Goal: Book appointment/travel/reservation

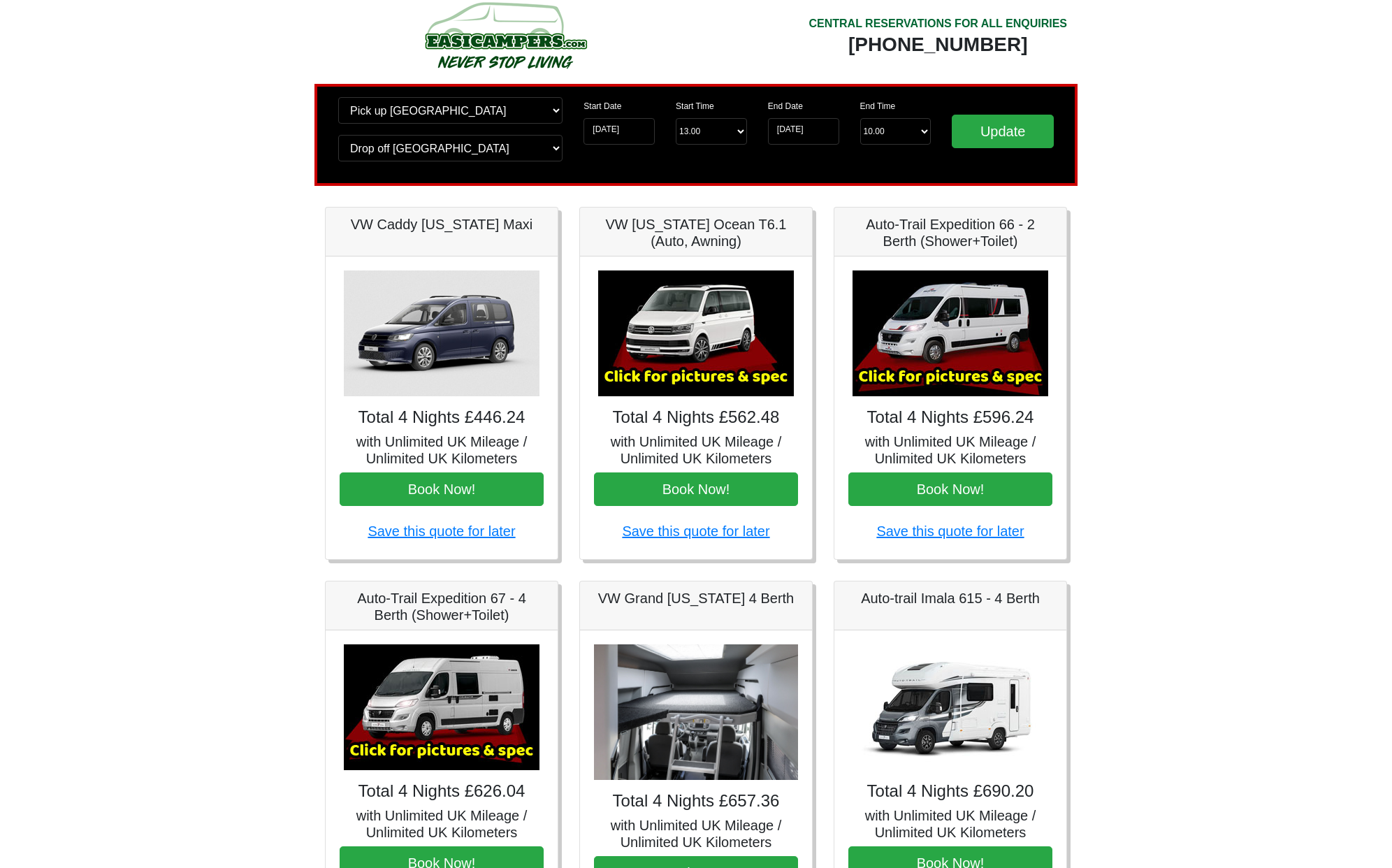
scroll to position [20, 0]
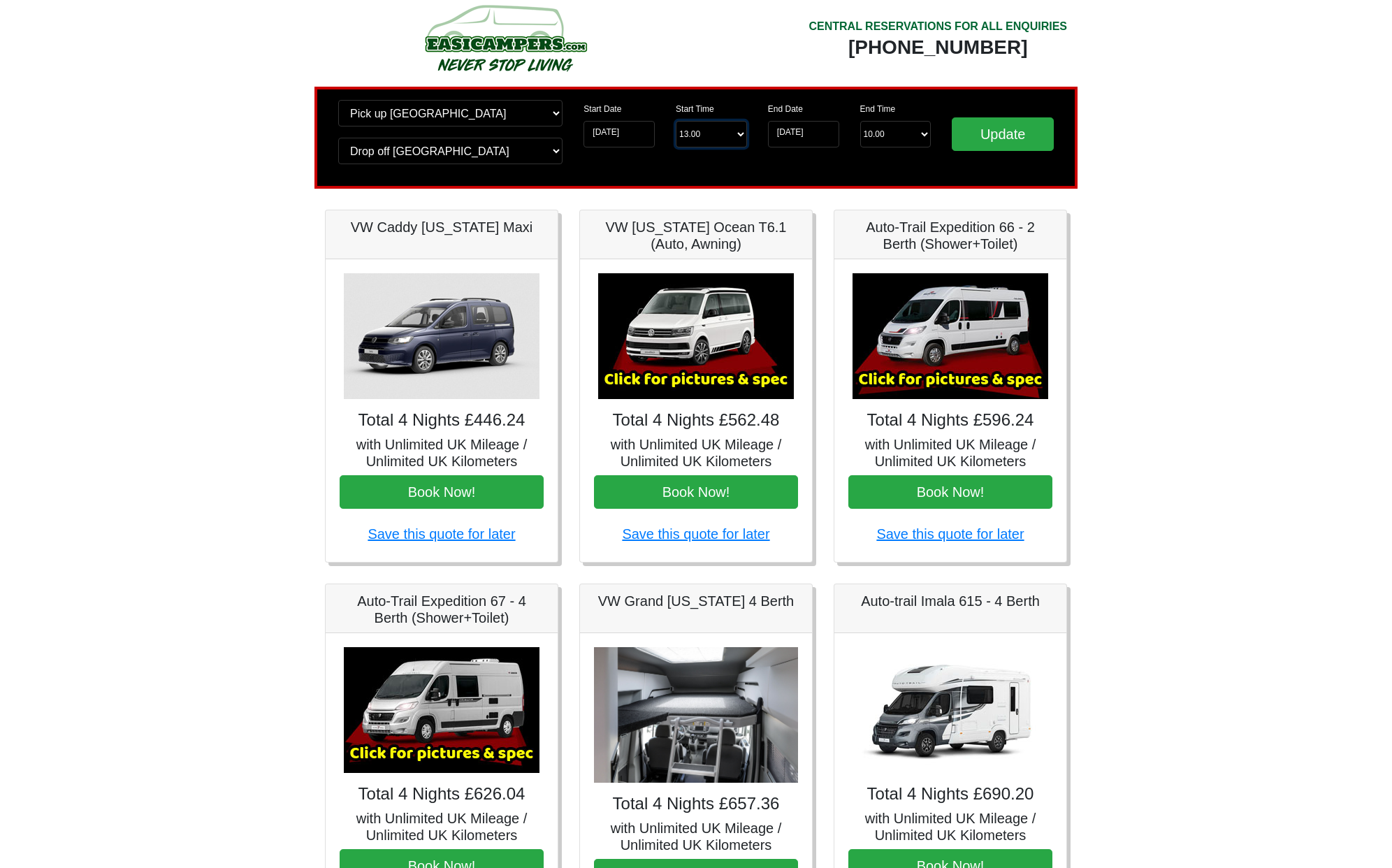
click at [736, 140] on select "Start Time 13.00 -------- 11.00 am (Saturday & Sunday Only) 12.00 pm (Saturday)…" at bounding box center [711, 135] width 71 height 27
click at [897, 136] on select "End Time 10.00 -------- 08.00 am 09.00 am 10.00 am 11.00 am (Sunday Only)" at bounding box center [896, 135] width 71 height 27
select select "10.00"
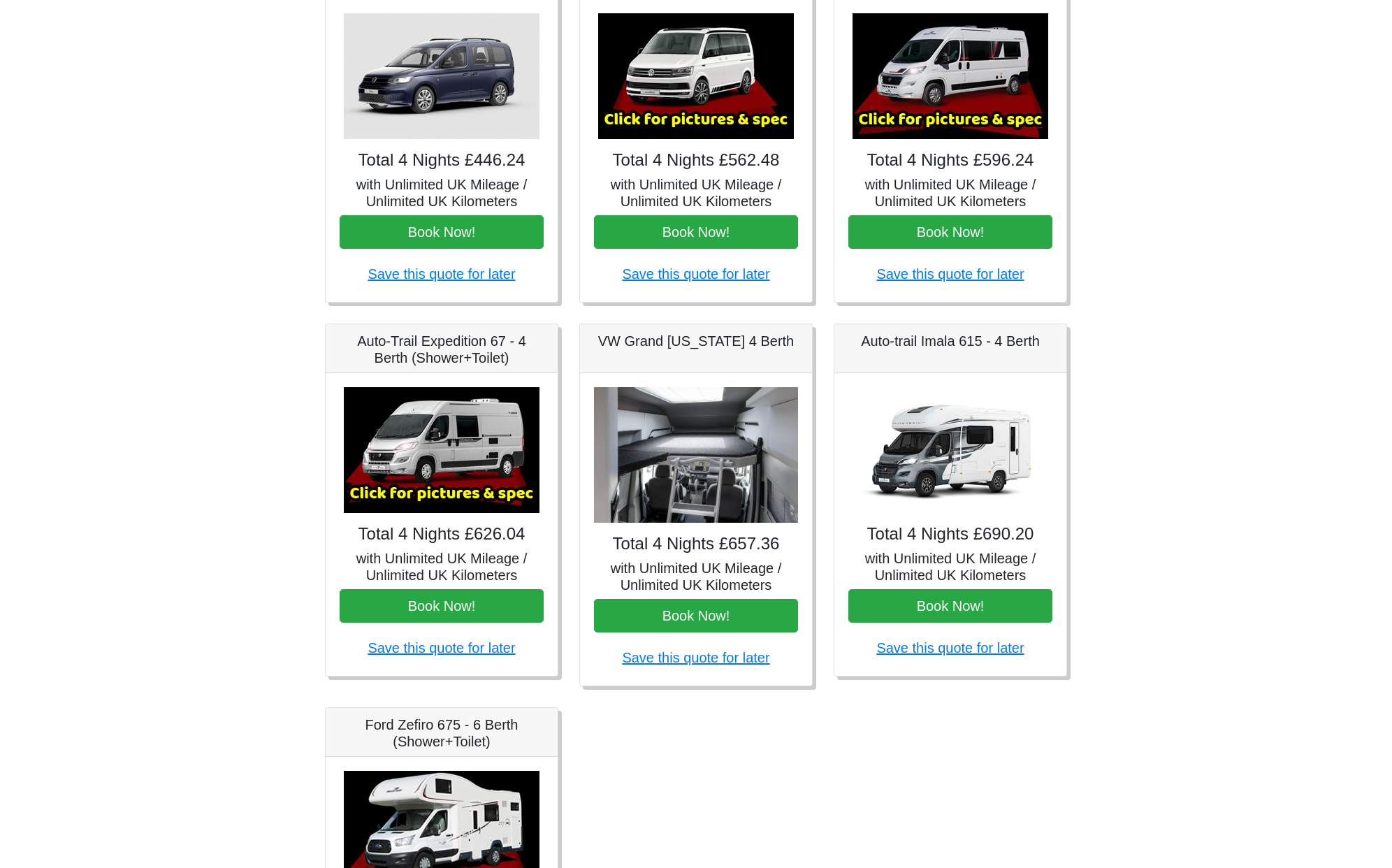
scroll to position [278, 0]
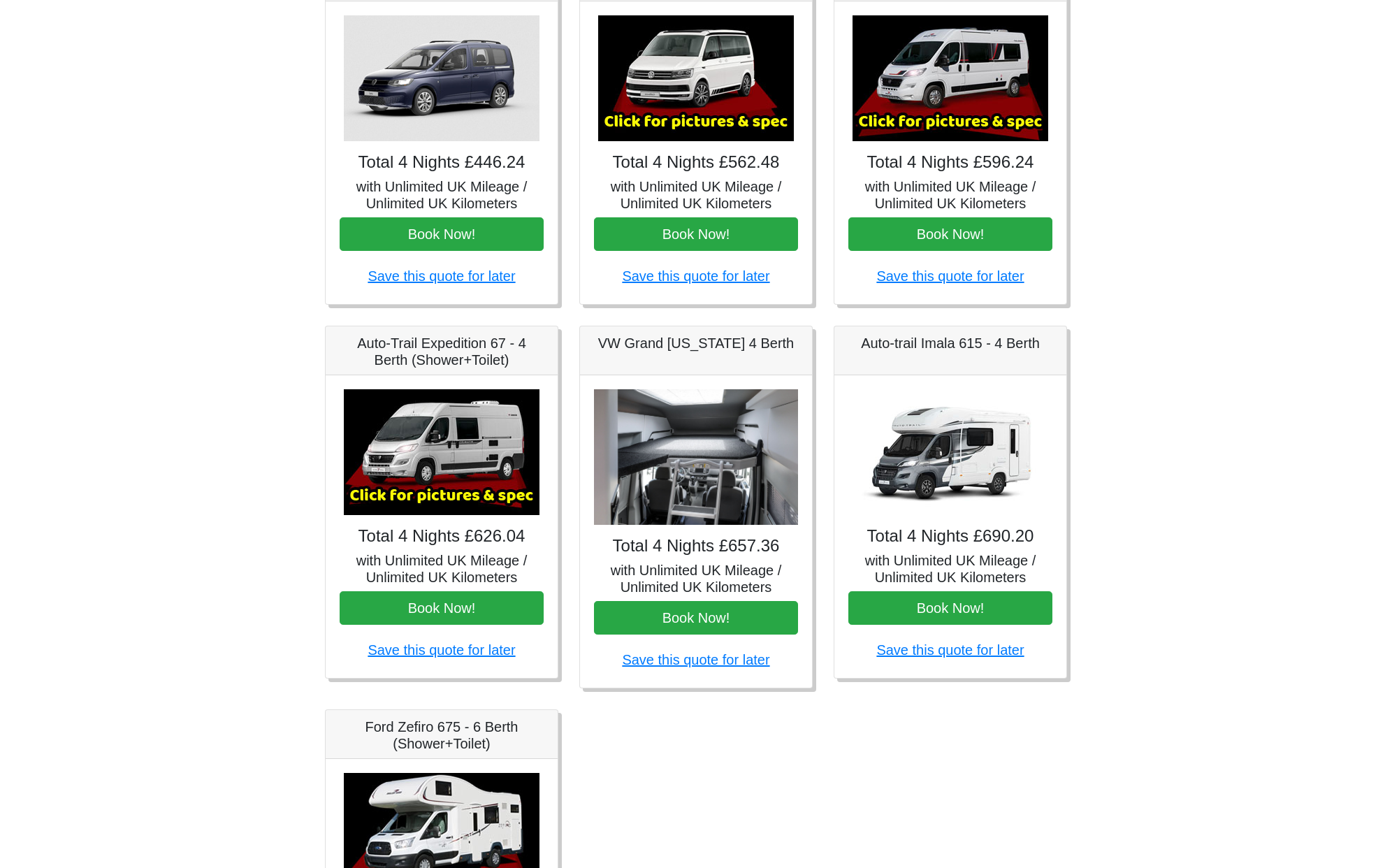
click at [941, 109] on img at bounding box center [951, 78] width 196 height 126
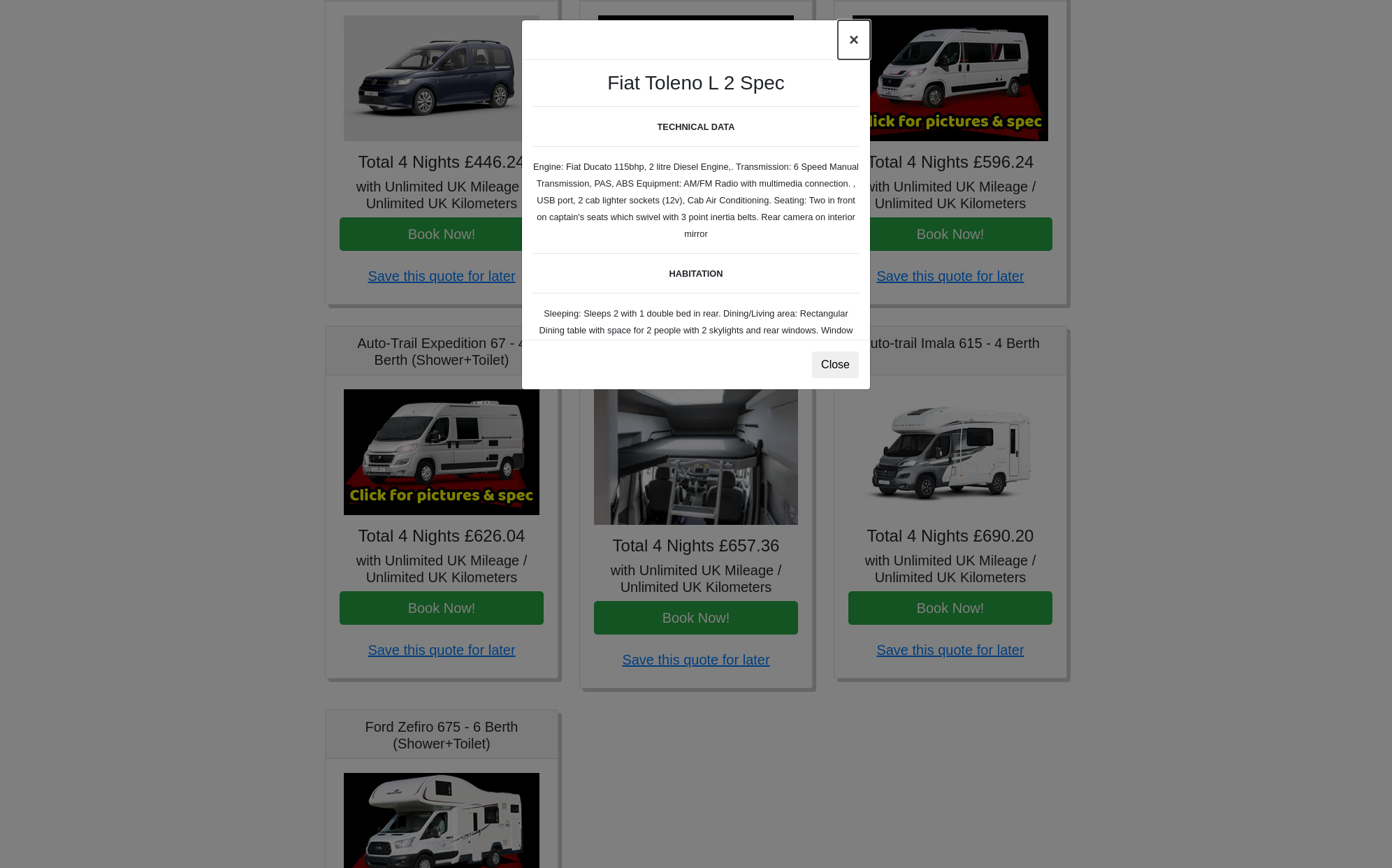
click at [859, 39] on button "×" at bounding box center [854, 39] width 32 height 39
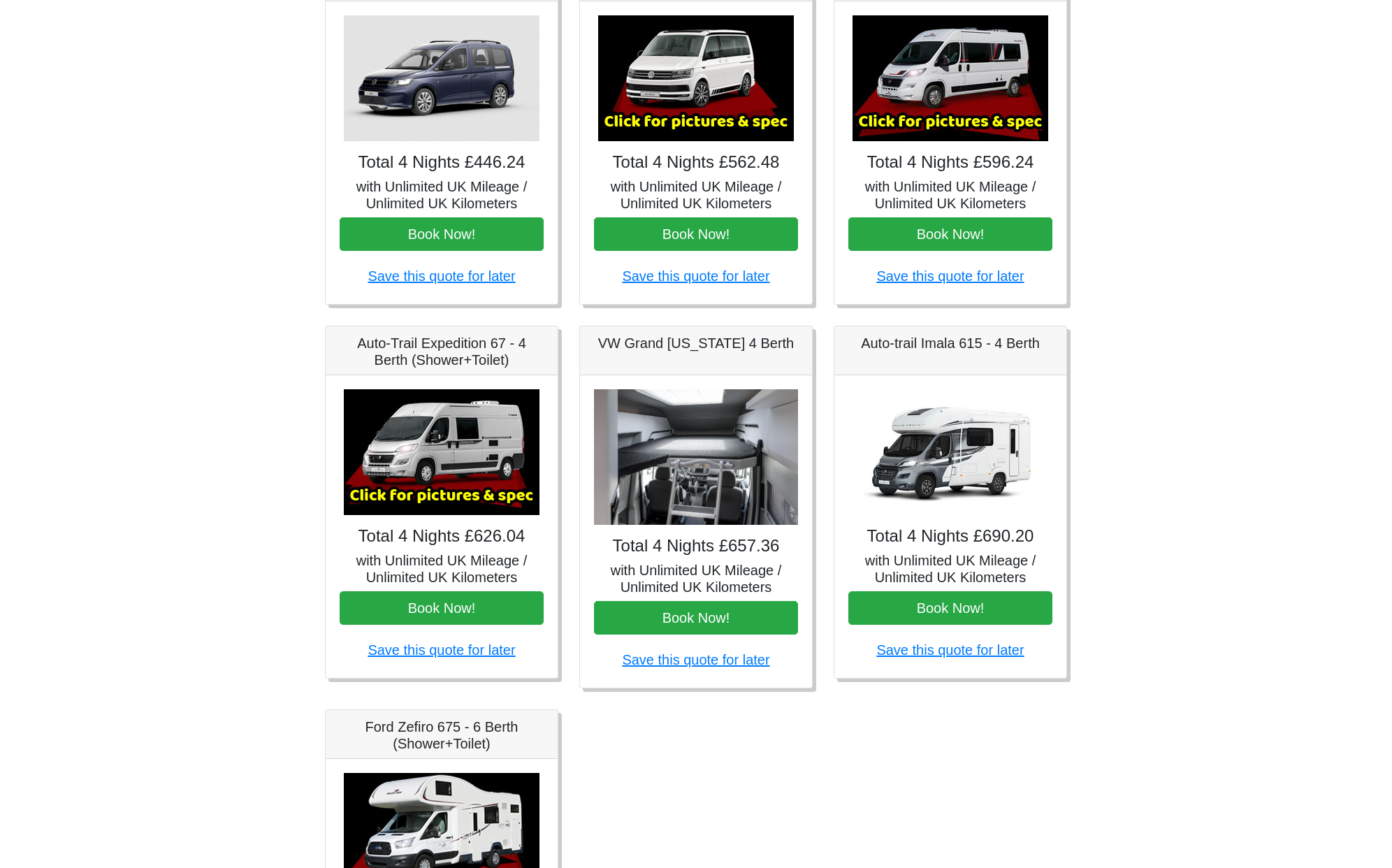
click at [699, 508] on img at bounding box center [696, 458] width 204 height 136
click at [698, 465] on img at bounding box center [696, 458] width 204 height 136
click at [699, 619] on button "Book Now!" at bounding box center [696, 617] width 204 height 34
click at [701, 343] on h5 "VW Grand [US_STATE] 4 Berth" at bounding box center [696, 342] width 204 height 16
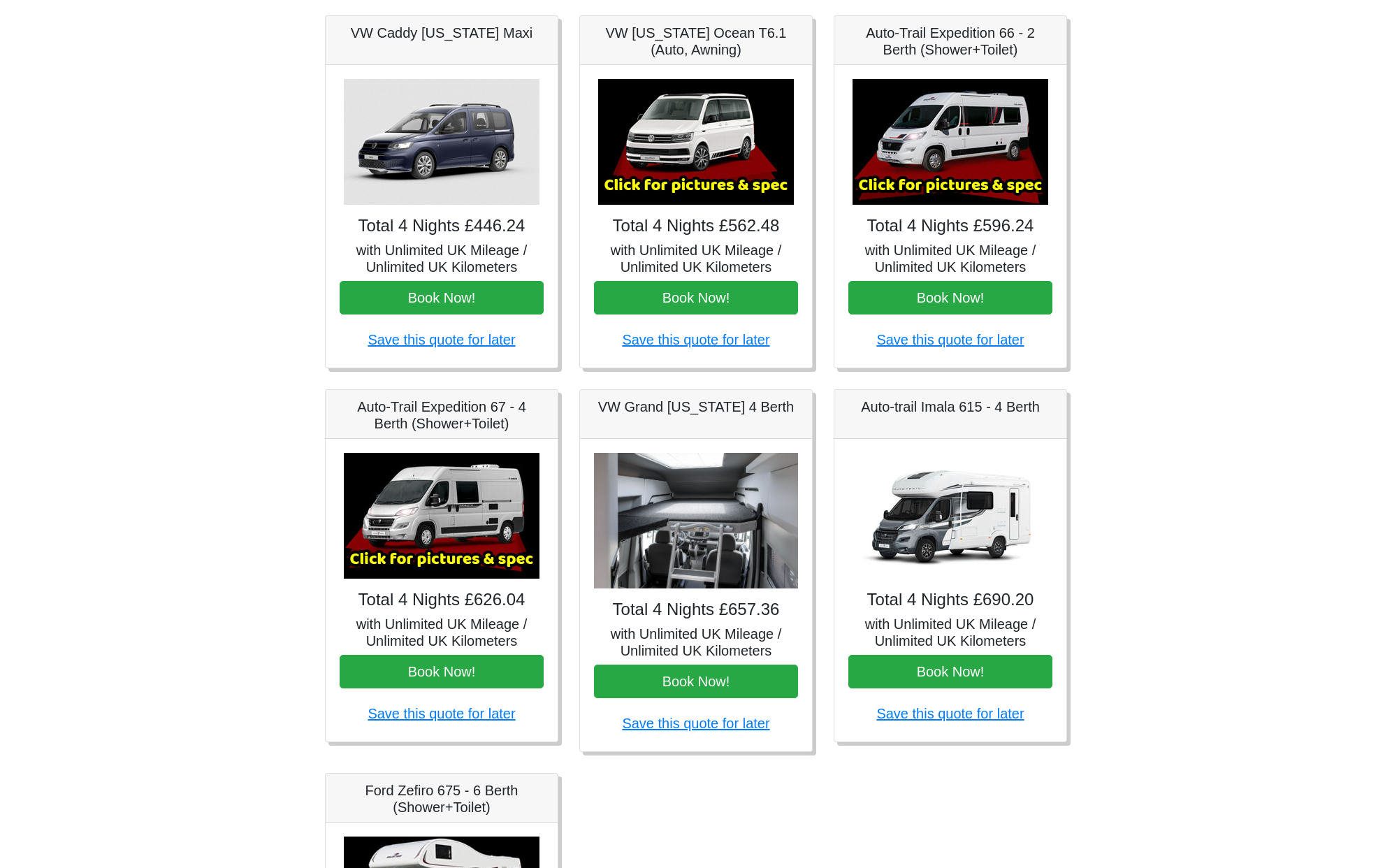
scroll to position [215, 0]
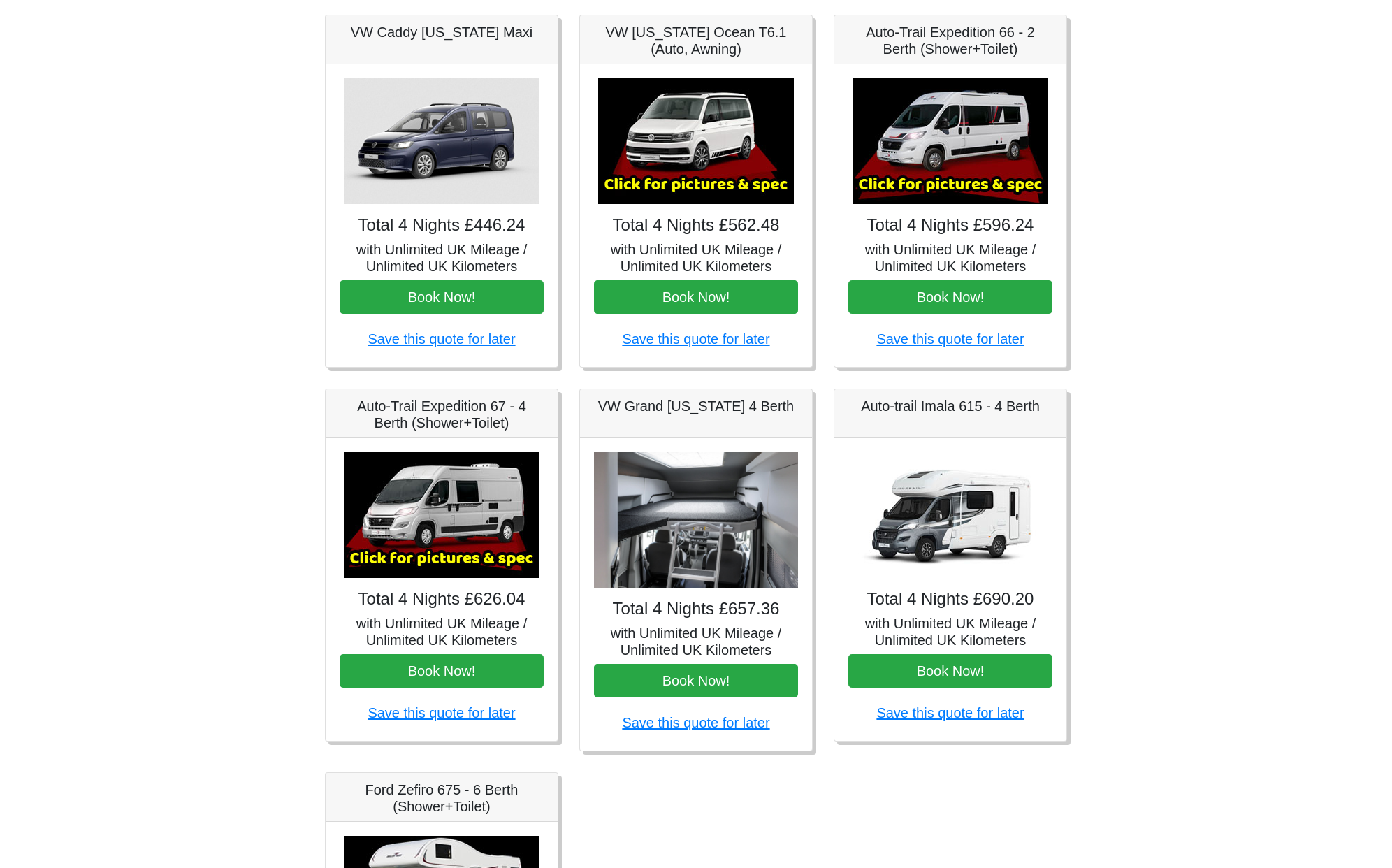
click at [696, 550] on img at bounding box center [696, 520] width 204 height 136
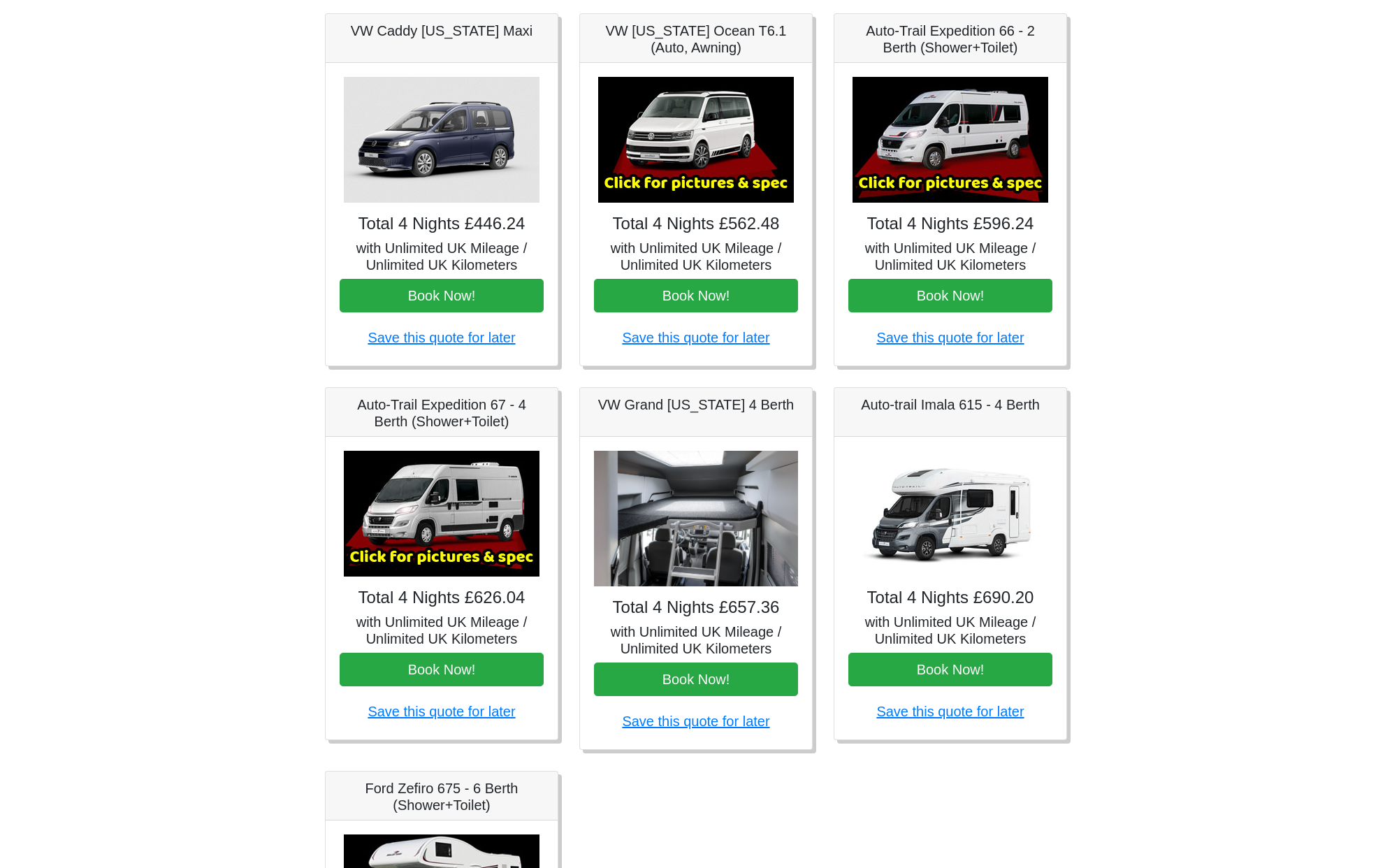
scroll to position [218, 0]
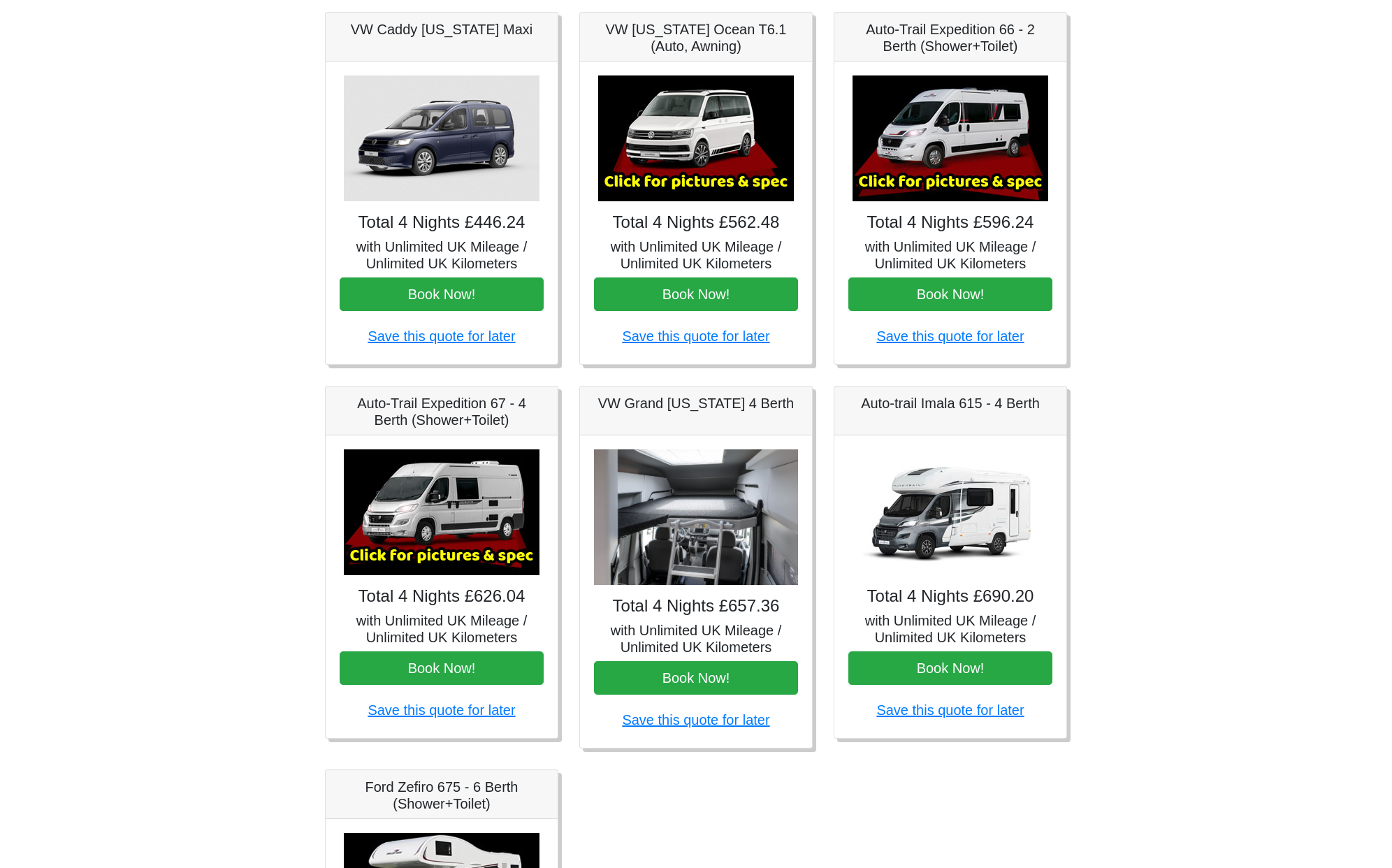
click at [948, 161] on img at bounding box center [951, 138] width 196 height 126
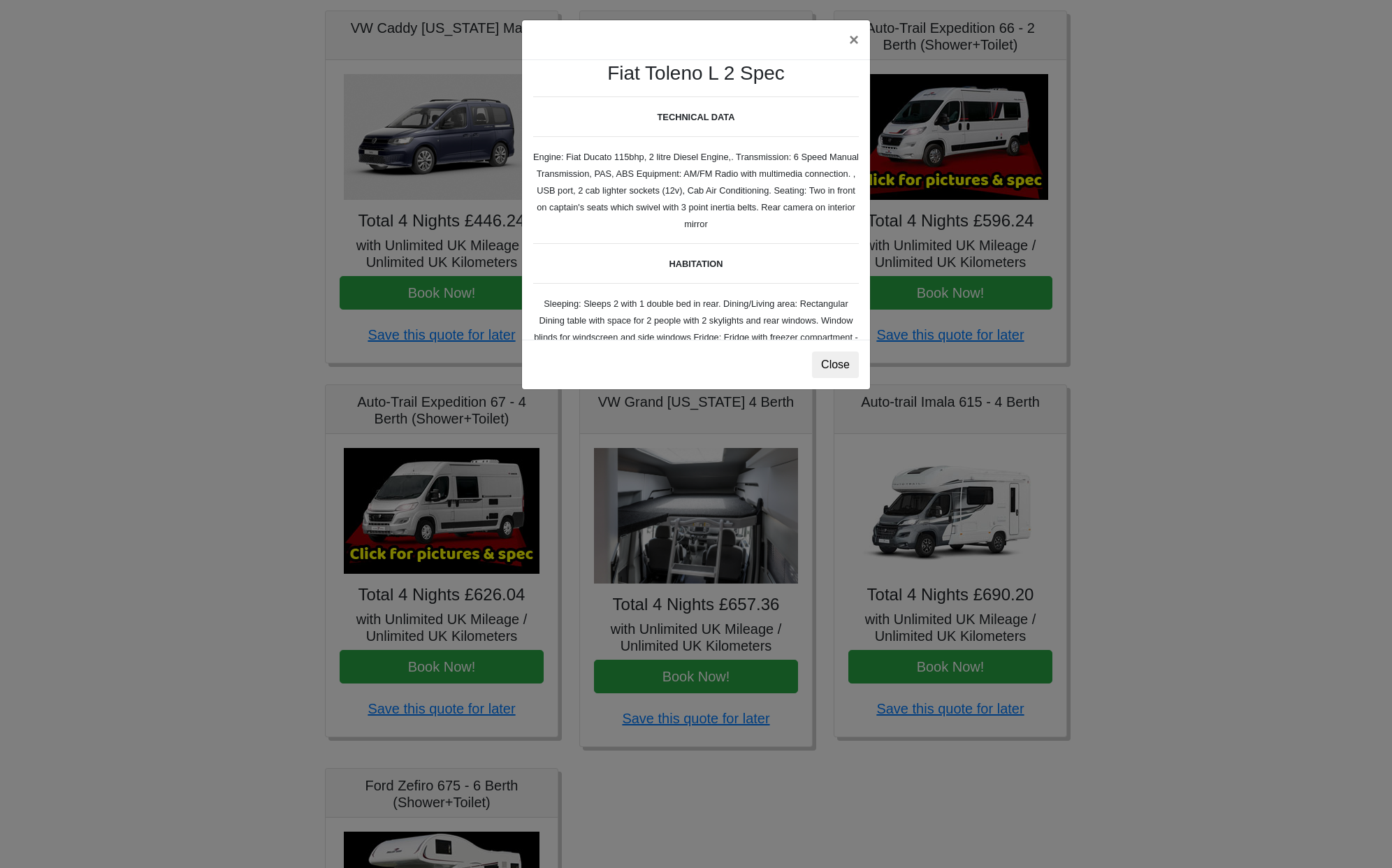
scroll to position [0, 0]
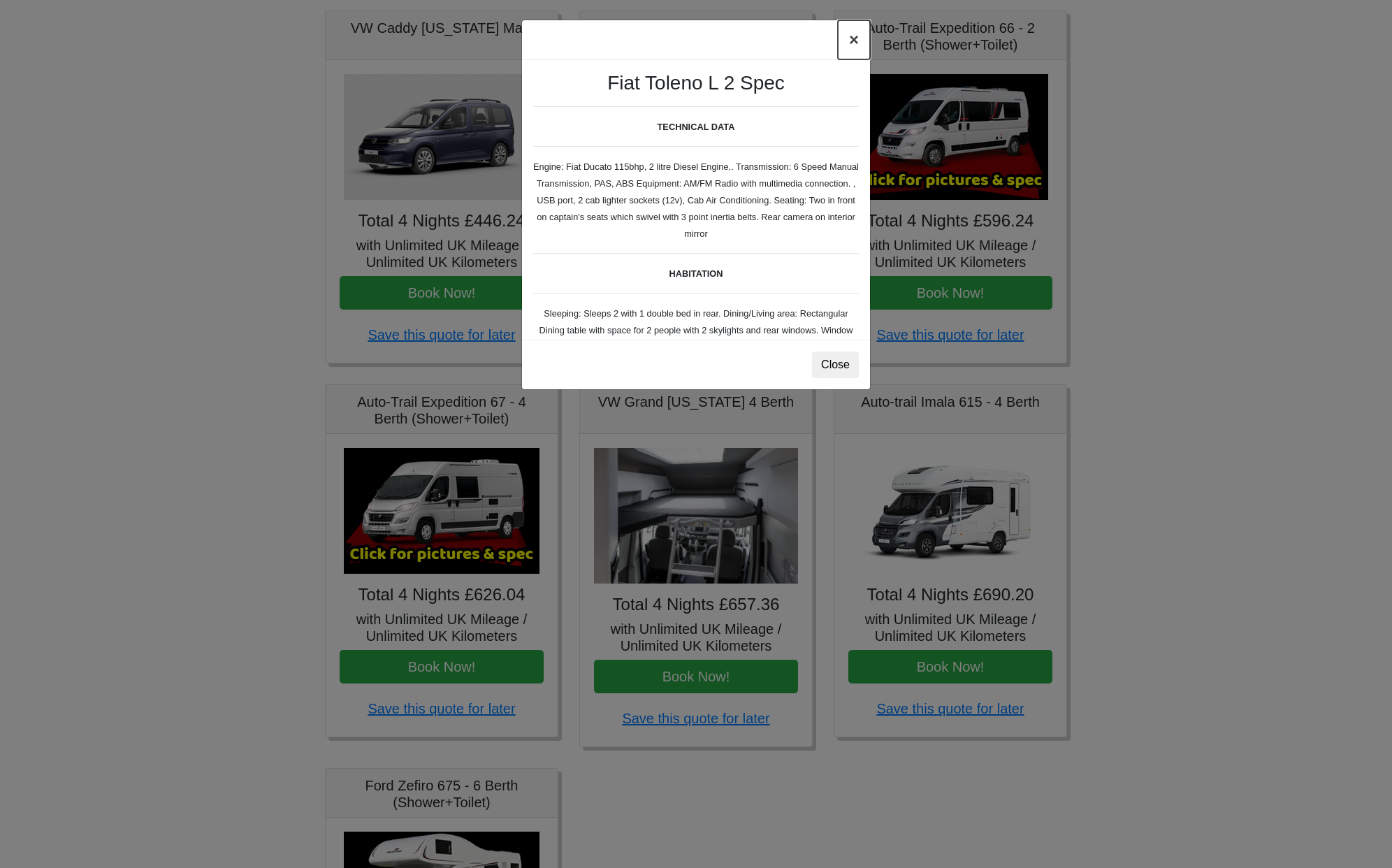
click at [855, 45] on button "×" at bounding box center [854, 39] width 32 height 39
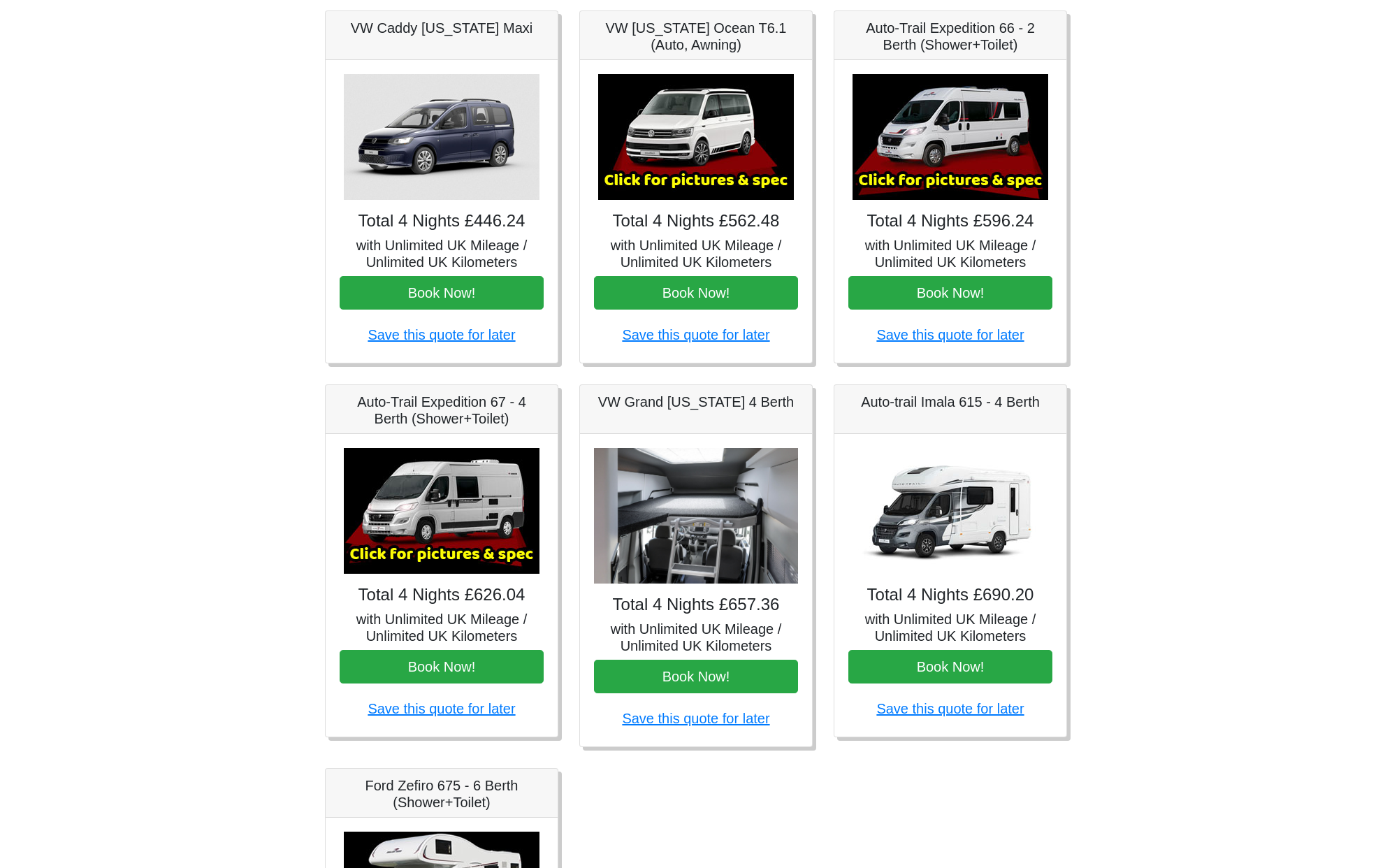
click at [716, 503] on img at bounding box center [696, 516] width 204 height 136
click at [713, 540] on img at bounding box center [696, 516] width 204 height 136
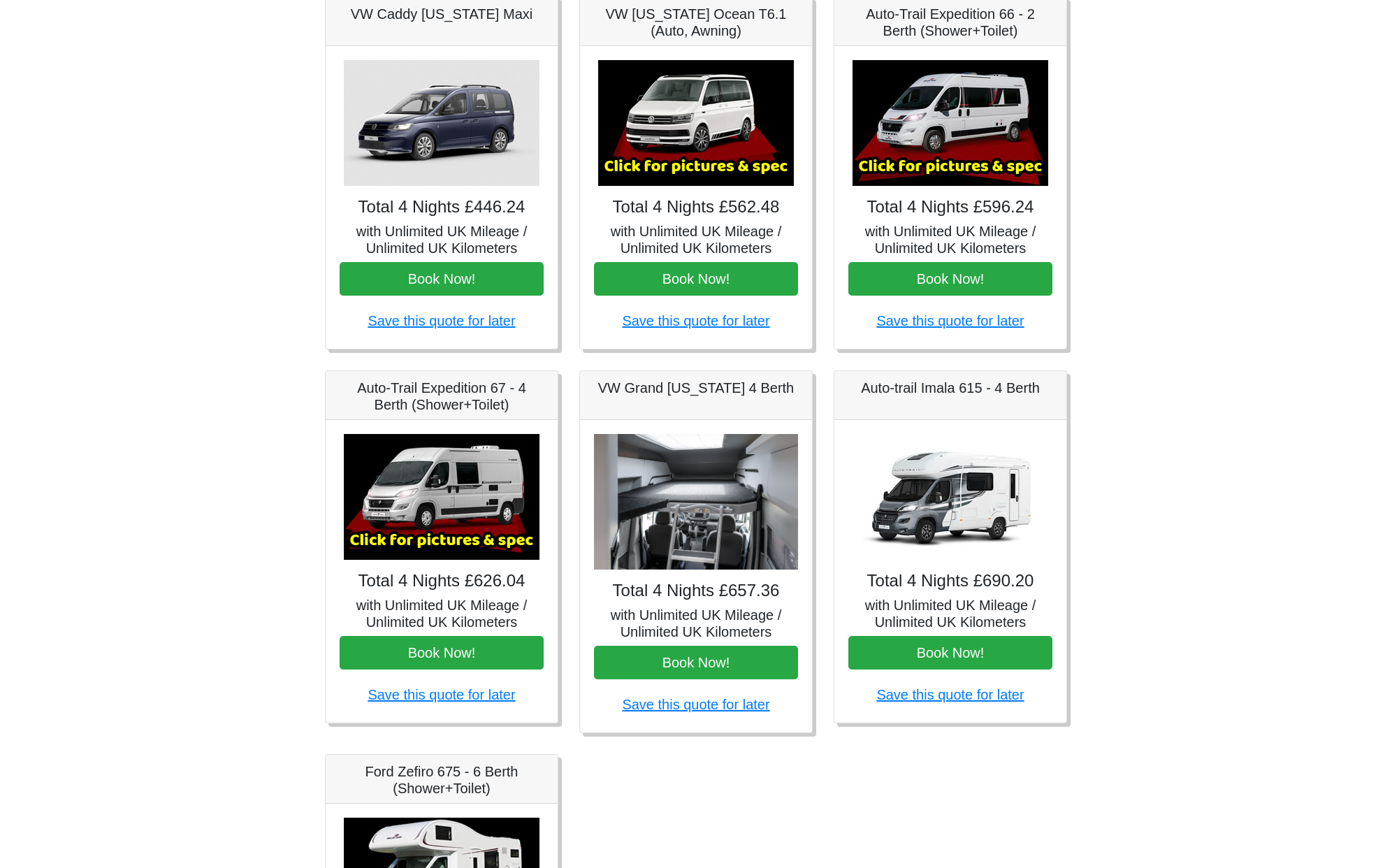
click at [967, 542] on img at bounding box center [951, 497] width 196 height 126
click at [473, 539] on img at bounding box center [442, 497] width 196 height 126
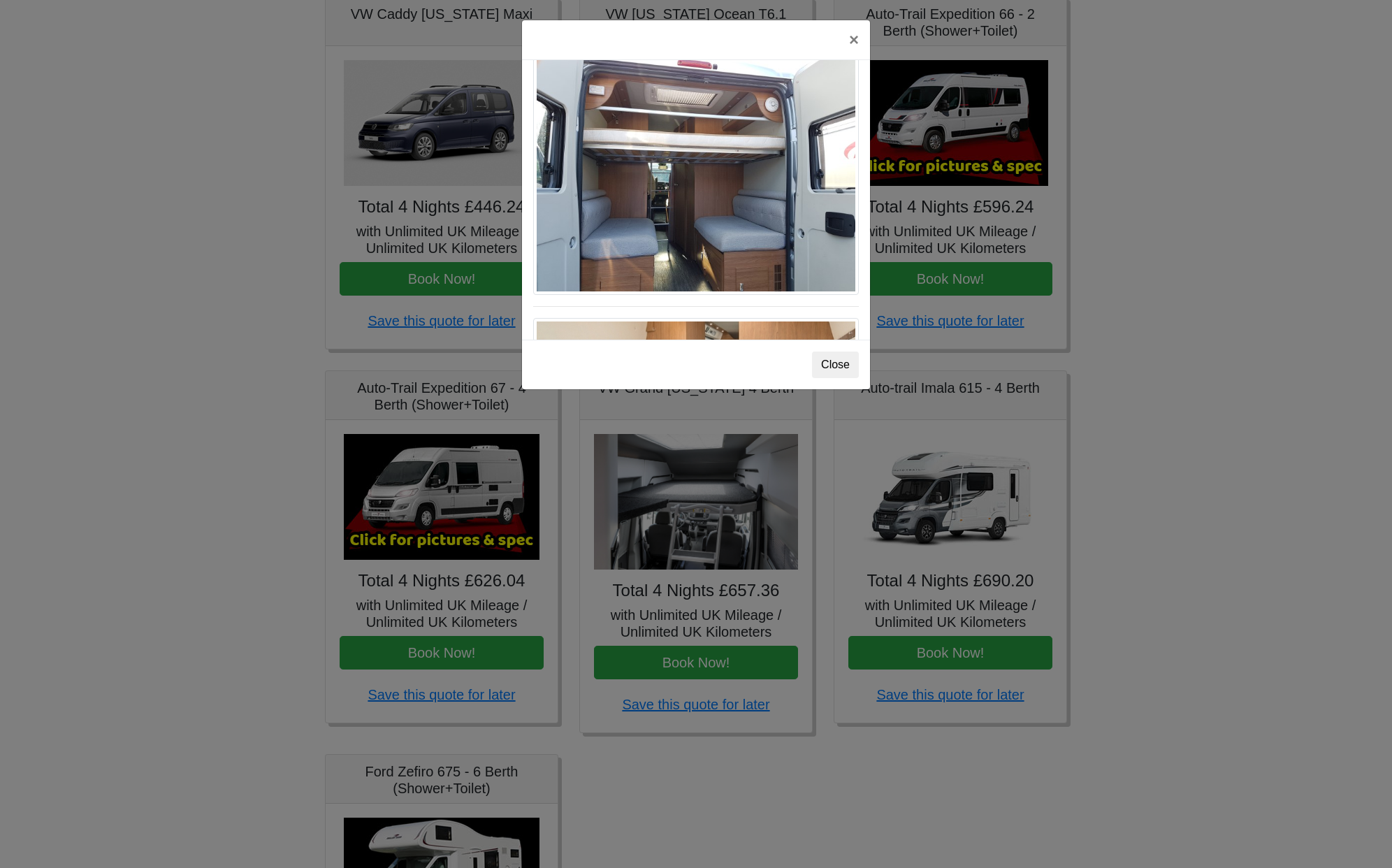
scroll to position [1153, 0]
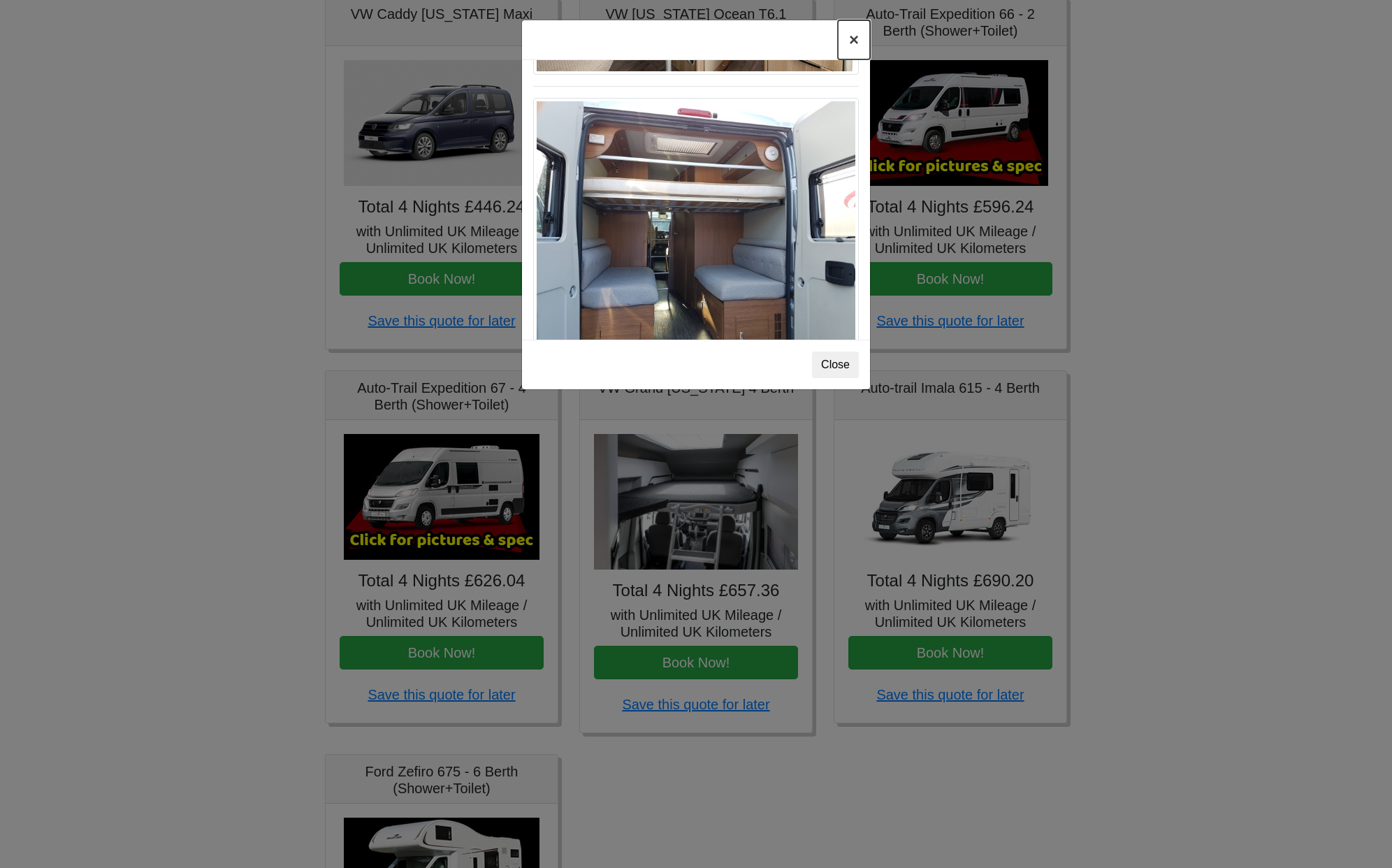
click at [853, 37] on button "×" at bounding box center [854, 39] width 32 height 39
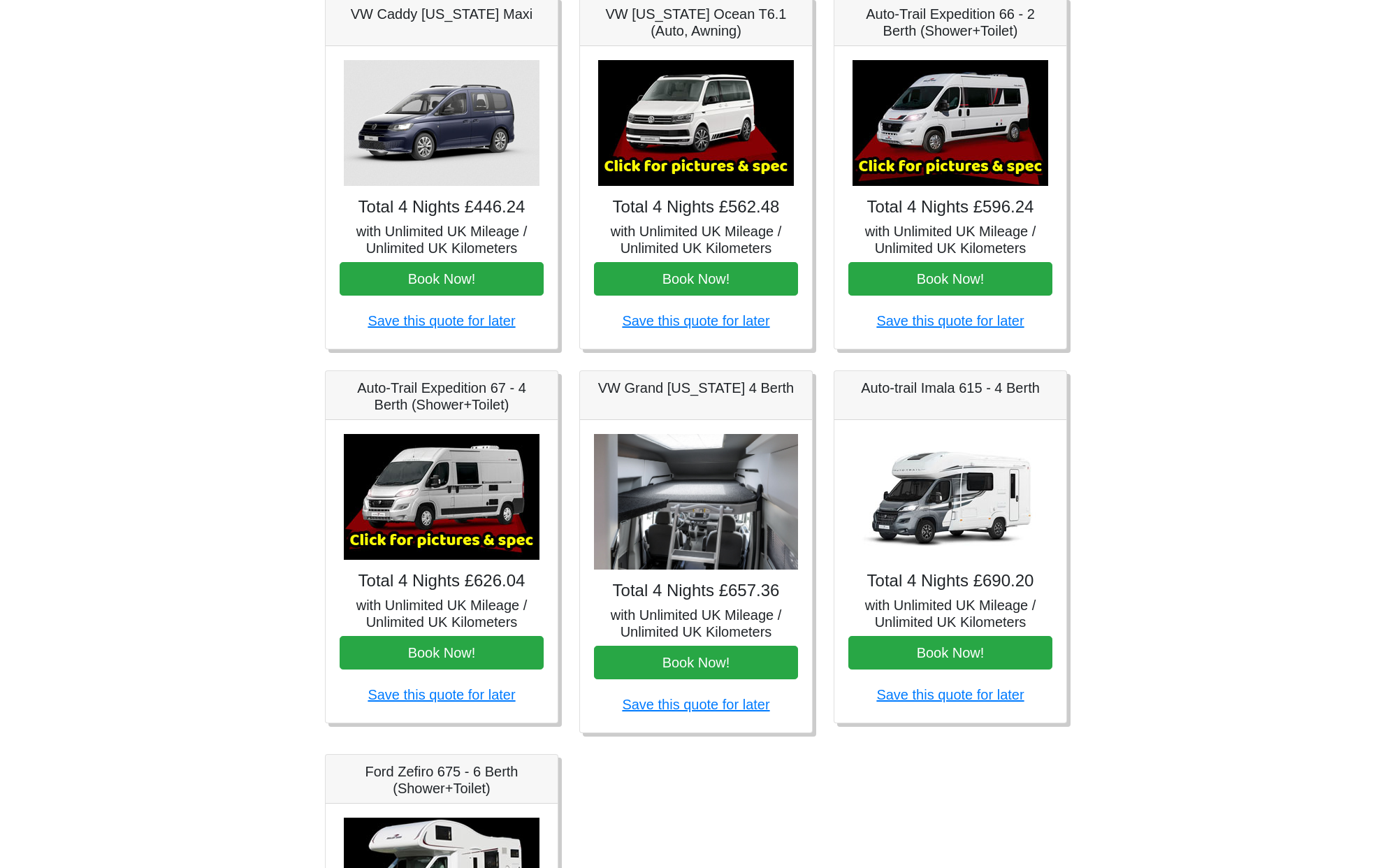
click at [741, 519] on img at bounding box center [696, 503] width 204 height 136
drag, startPoint x: 610, startPoint y: 385, endPoint x: 732, endPoint y: 387, distance: 122.0
click at [732, 387] on h5 "VW Grand [US_STATE] 4 Berth" at bounding box center [696, 387] width 204 height 16
click at [710, 561] on img at bounding box center [696, 503] width 204 height 136
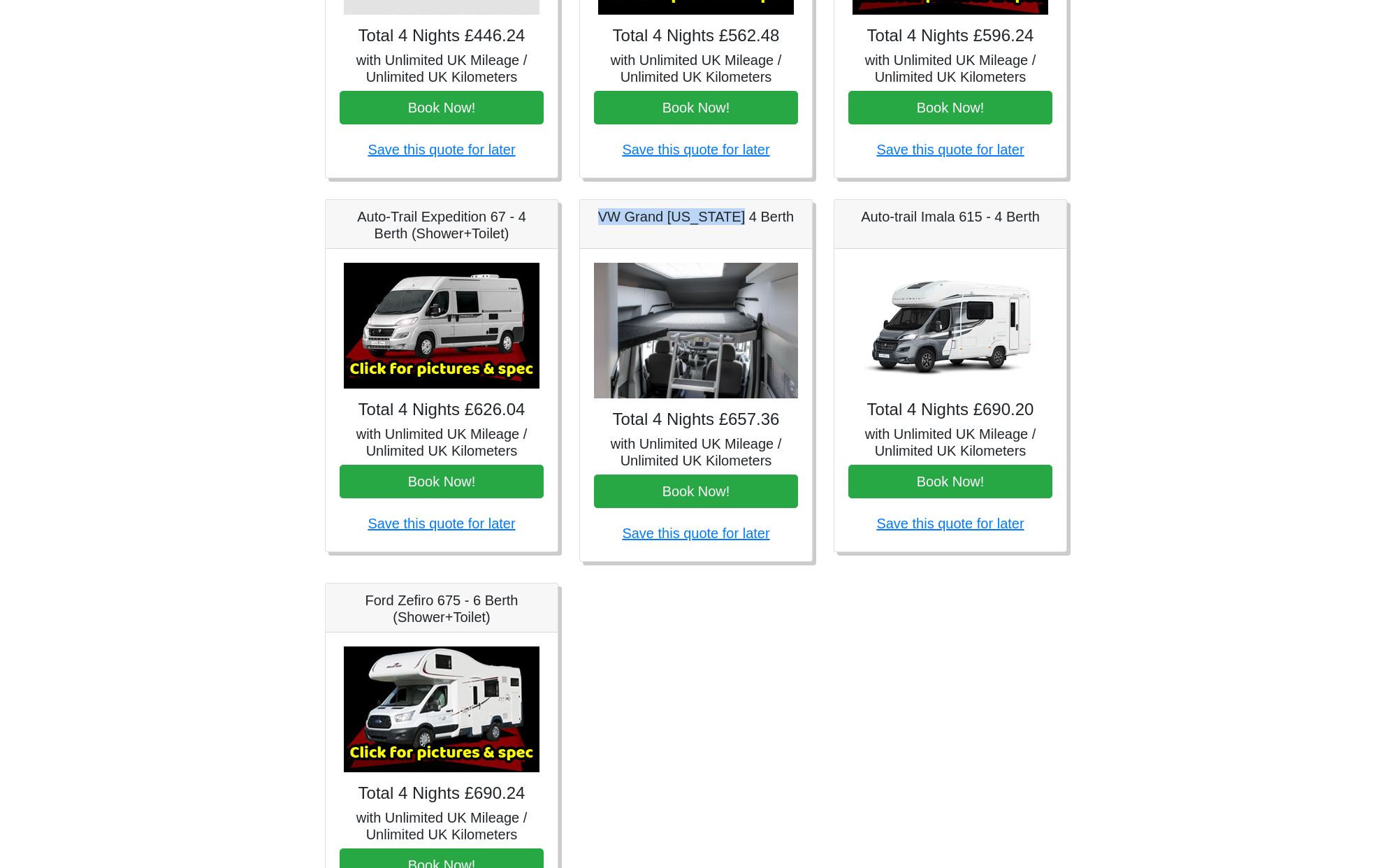
scroll to position [421, 0]
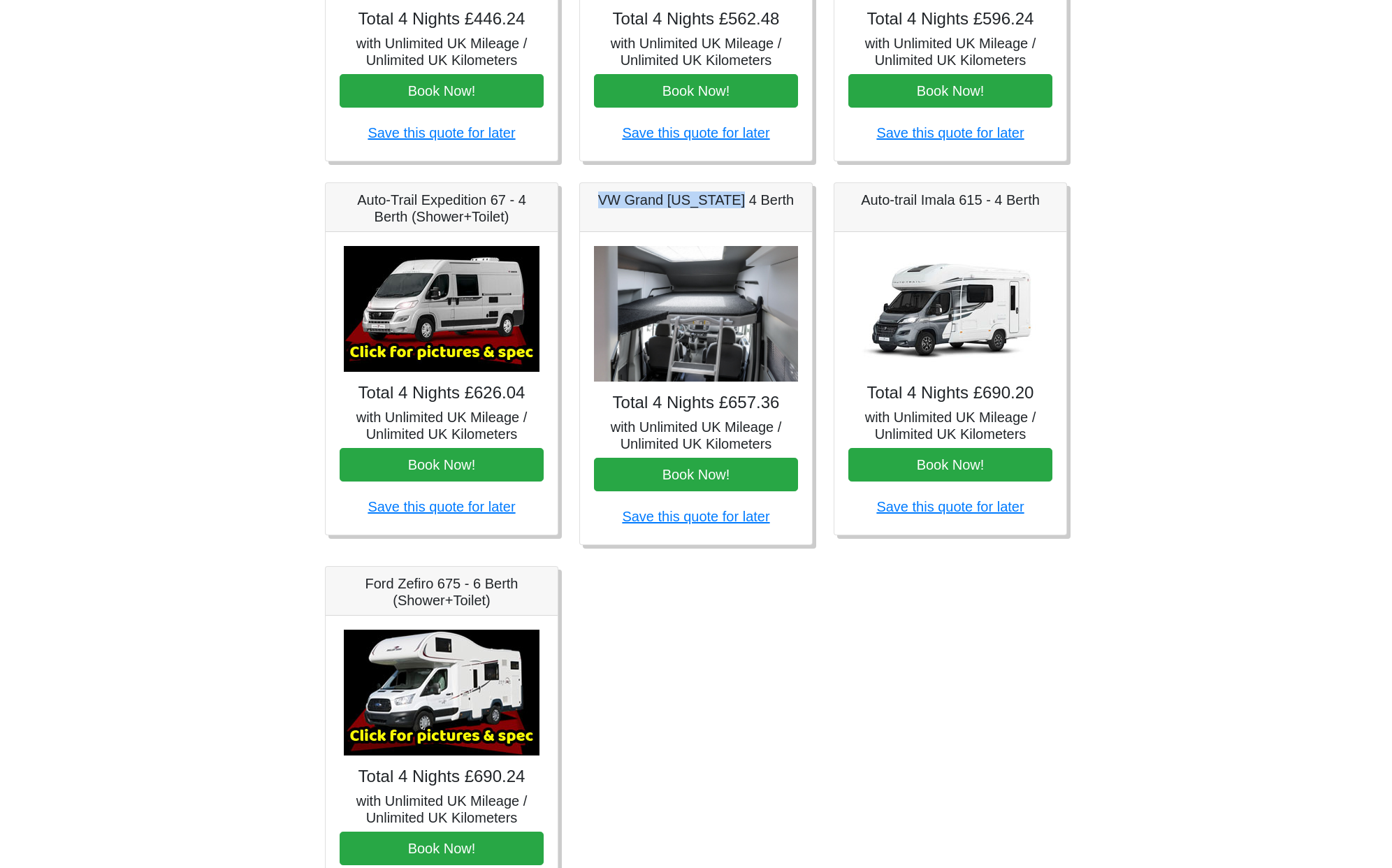
copy h5 "VW Grand California"
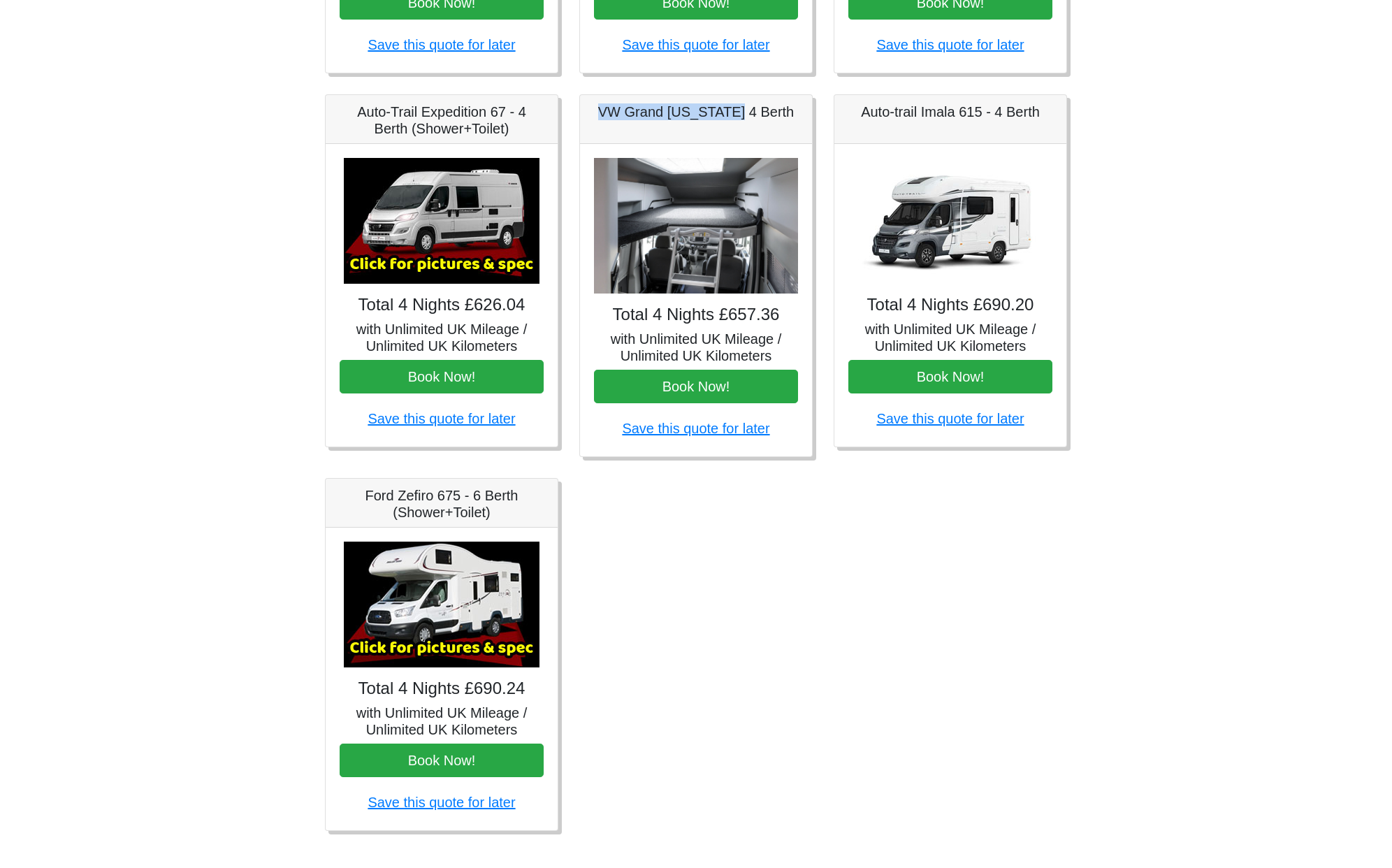
scroll to position [373, 0]
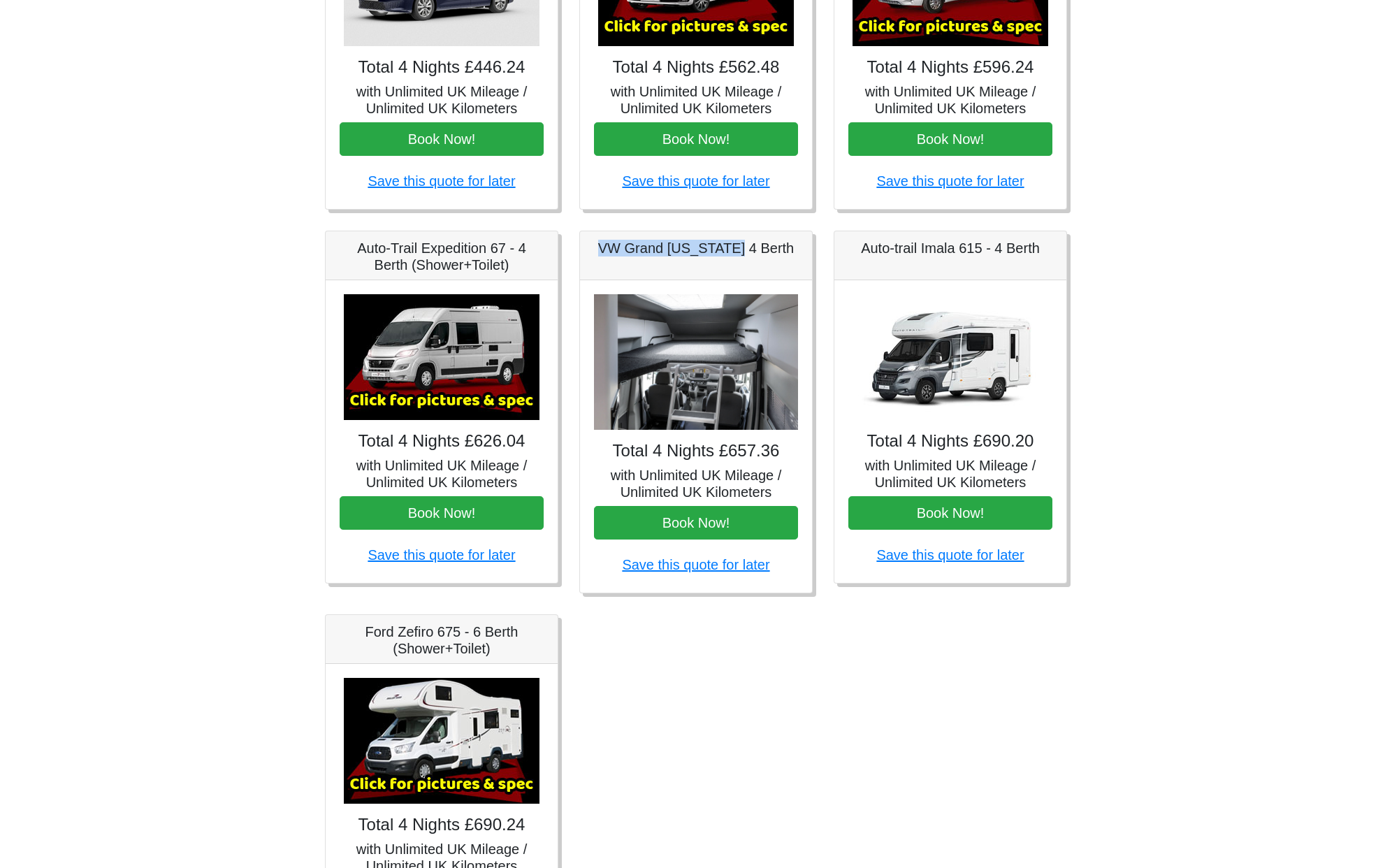
click at [964, 383] on img at bounding box center [951, 357] width 196 height 126
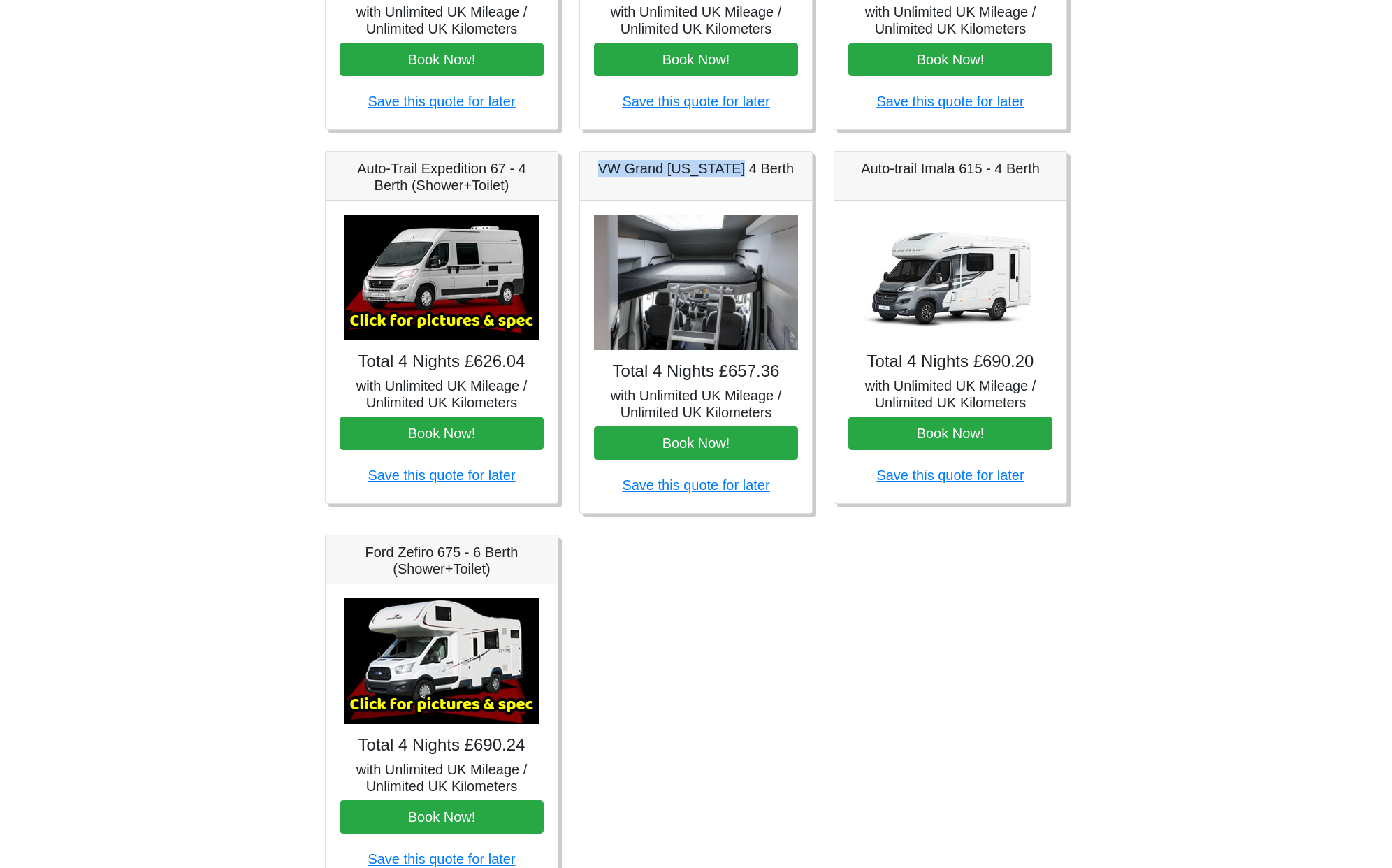
scroll to position [527, 0]
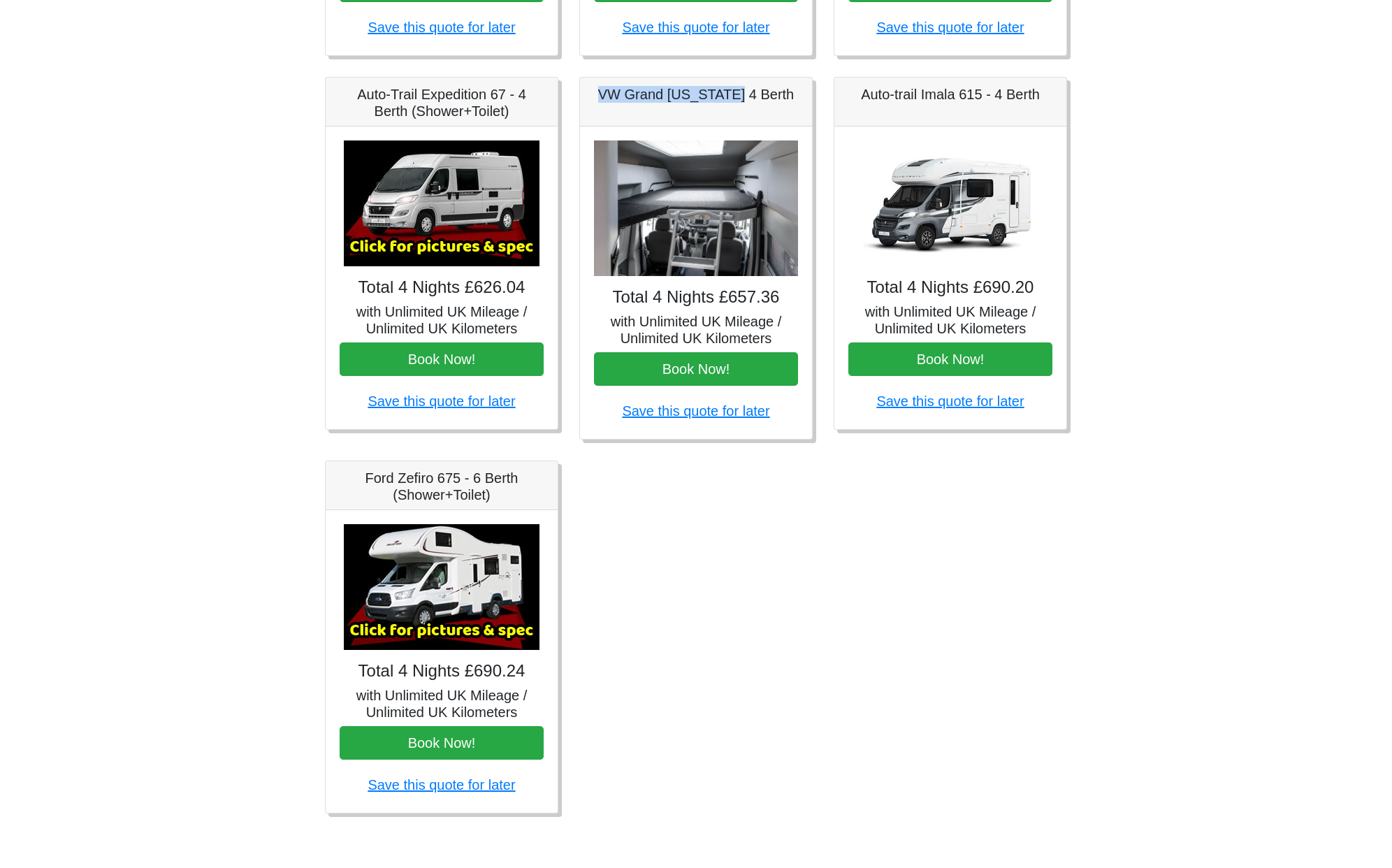
click at [487, 590] on img at bounding box center [442, 586] width 196 height 126
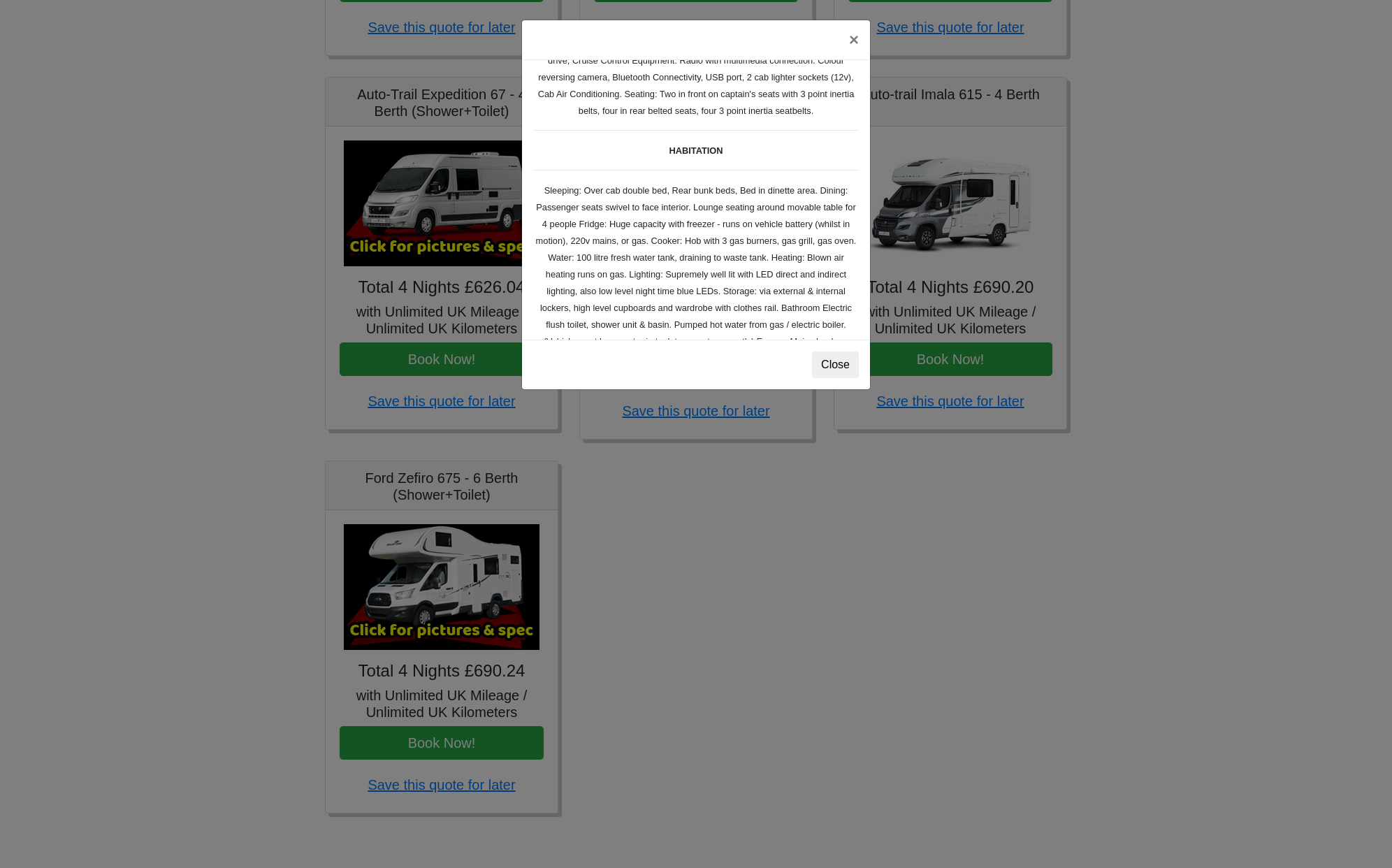
scroll to position [0, 0]
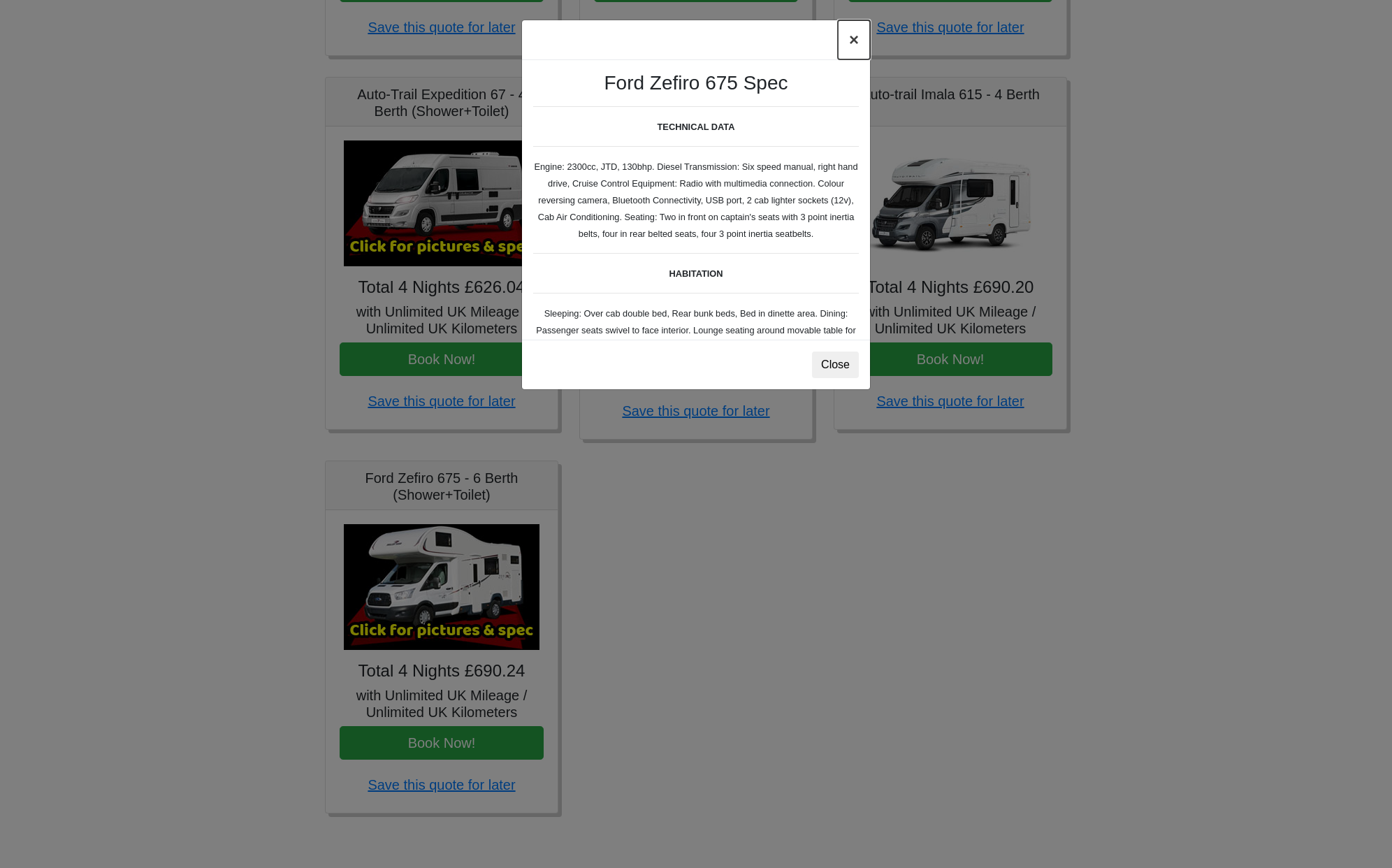
click at [850, 42] on button "×" at bounding box center [854, 39] width 32 height 39
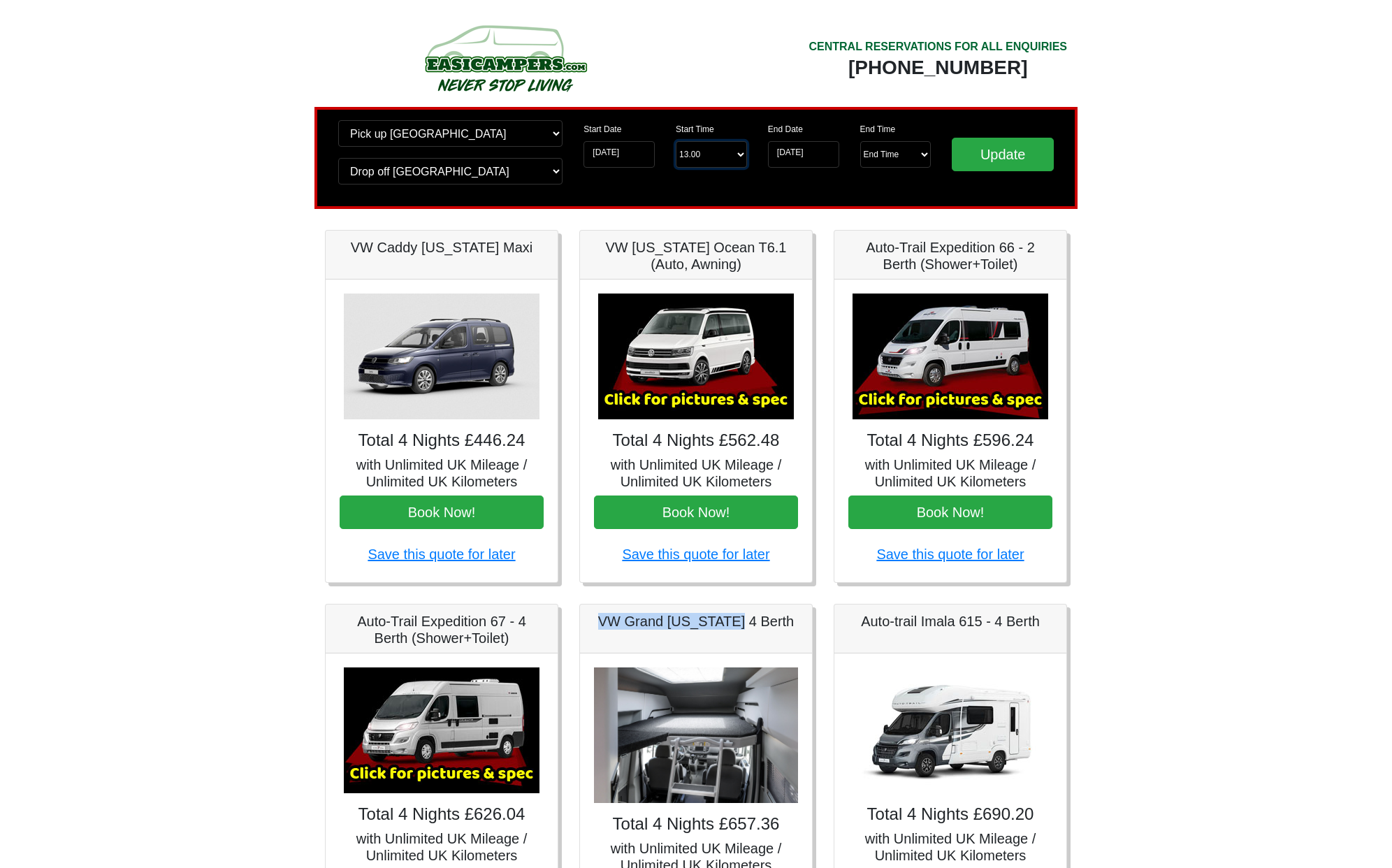
click at [735, 158] on select "Start Time 13.00 -------- 11.00 am (Saturday & Sunday Only) 12.00 pm (Saturday)…" at bounding box center [711, 155] width 71 height 27
click at [611, 154] on input "26-09-2025" at bounding box center [619, 155] width 71 height 27
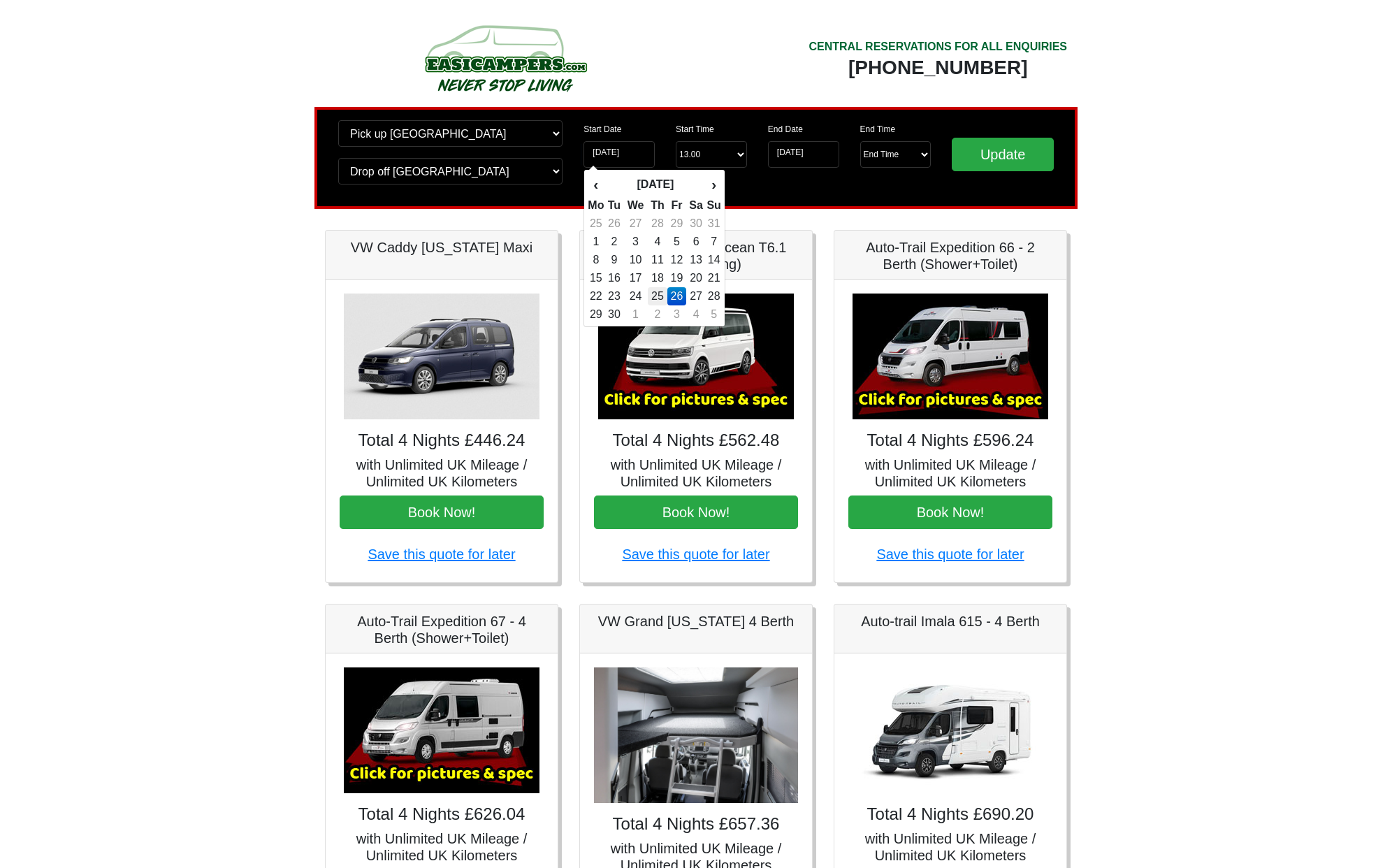
click at [659, 292] on td "25" at bounding box center [658, 296] width 20 height 18
type input "[DATE]"
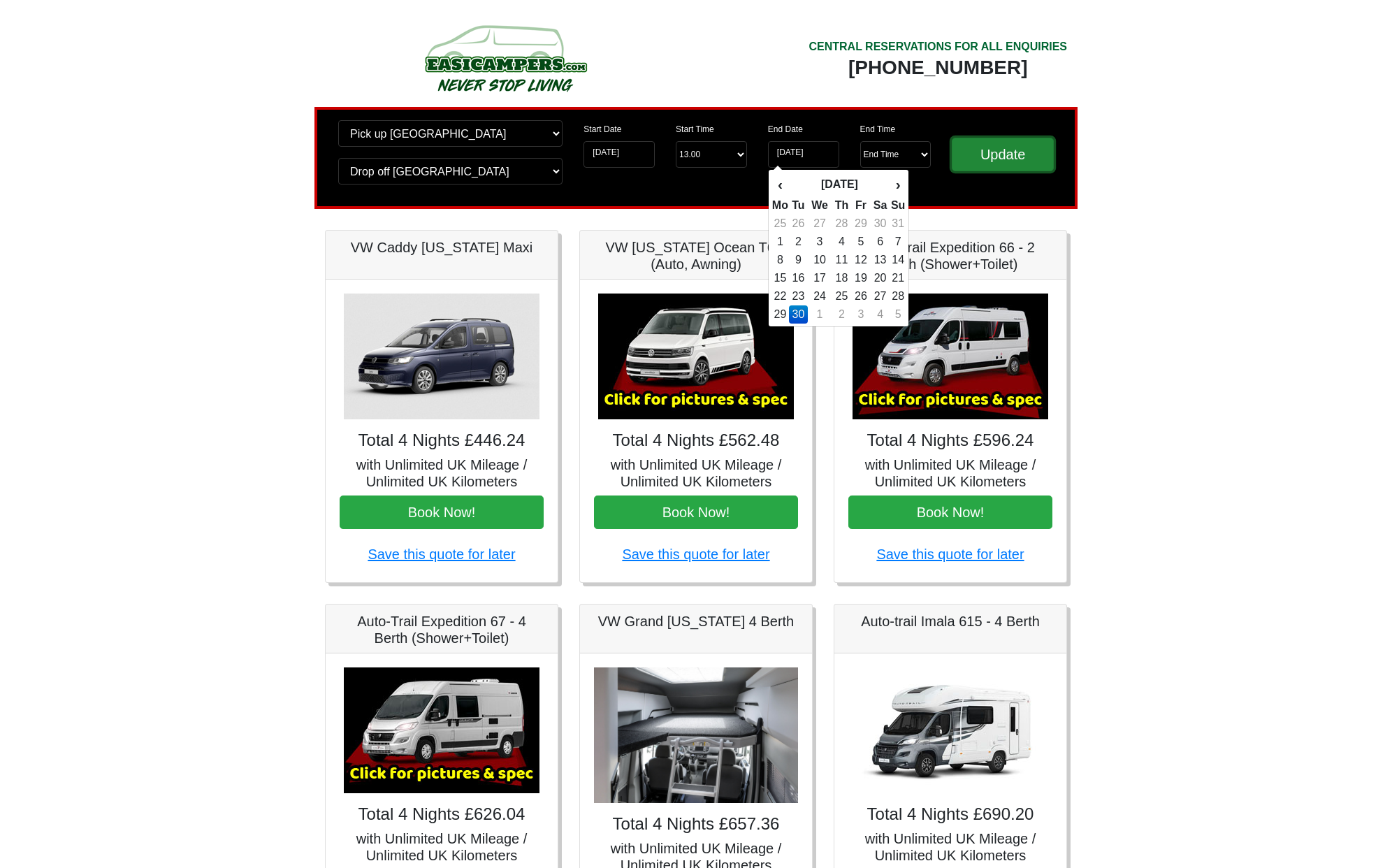
click at [1000, 155] on input "Update" at bounding box center [1003, 154] width 102 height 34
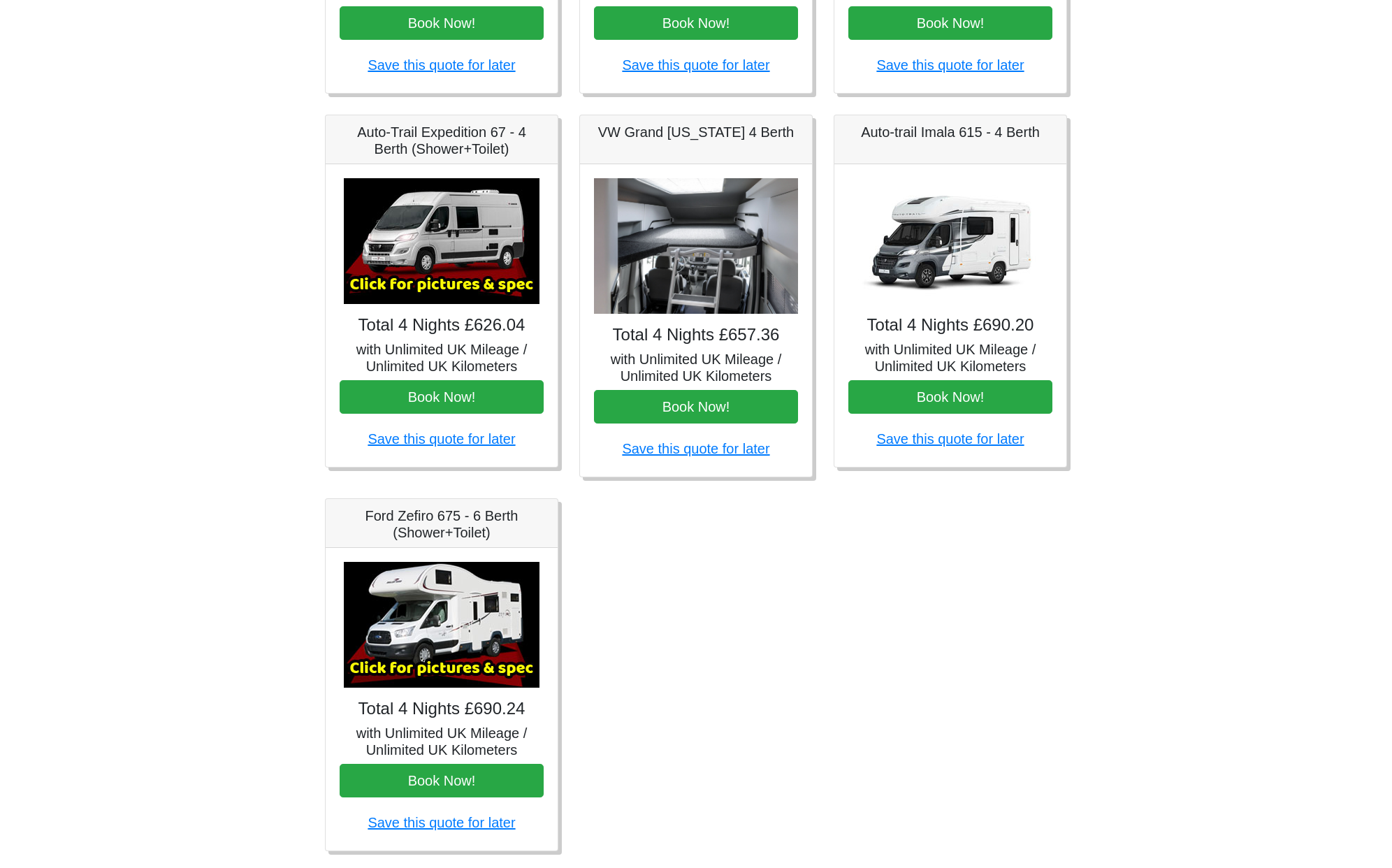
scroll to position [527, 0]
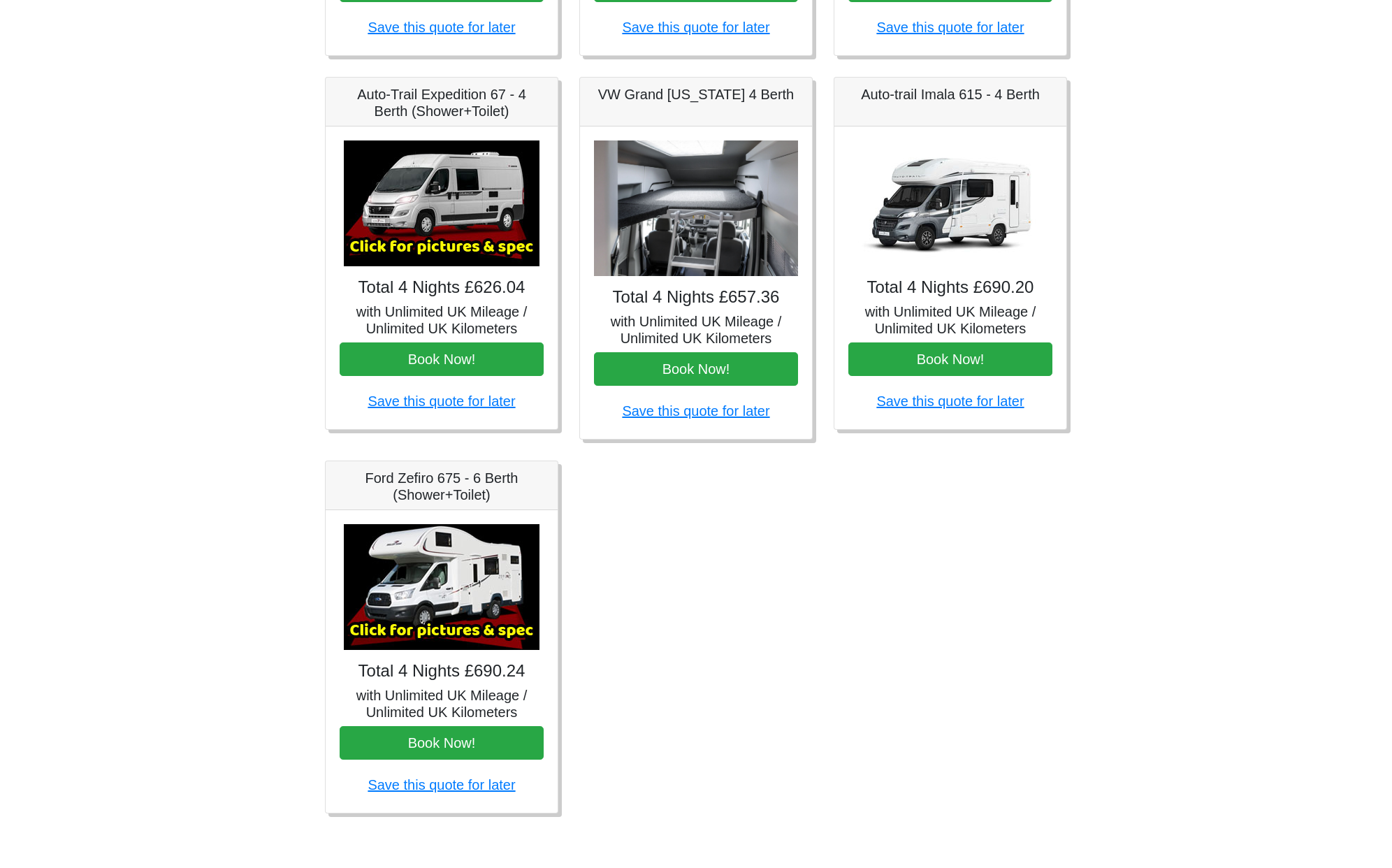
click at [424, 631] on img at bounding box center [442, 586] width 196 height 126
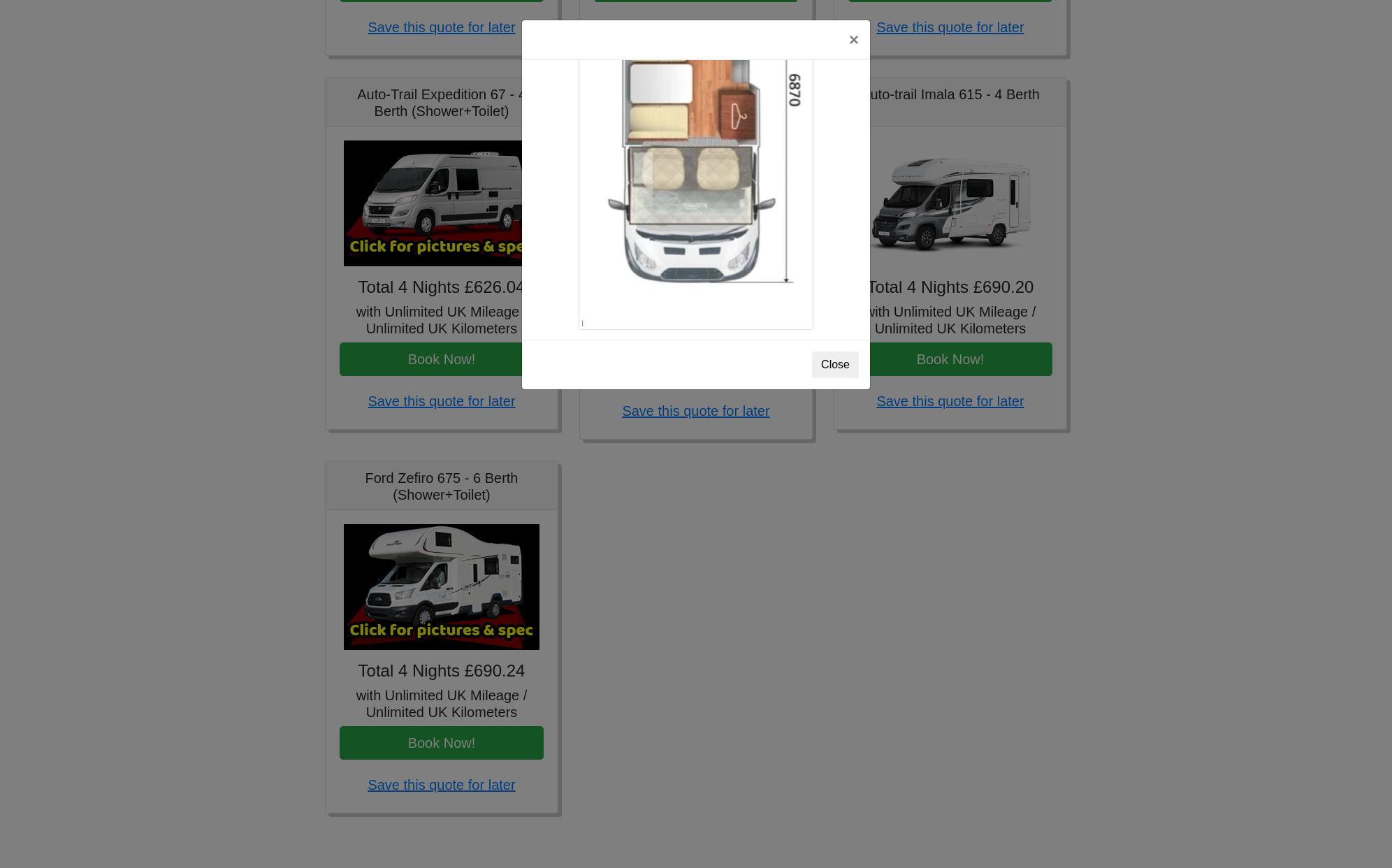
scroll to position [2496, 0]
click at [833, 361] on button "Close" at bounding box center [835, 365] width 47 height 27
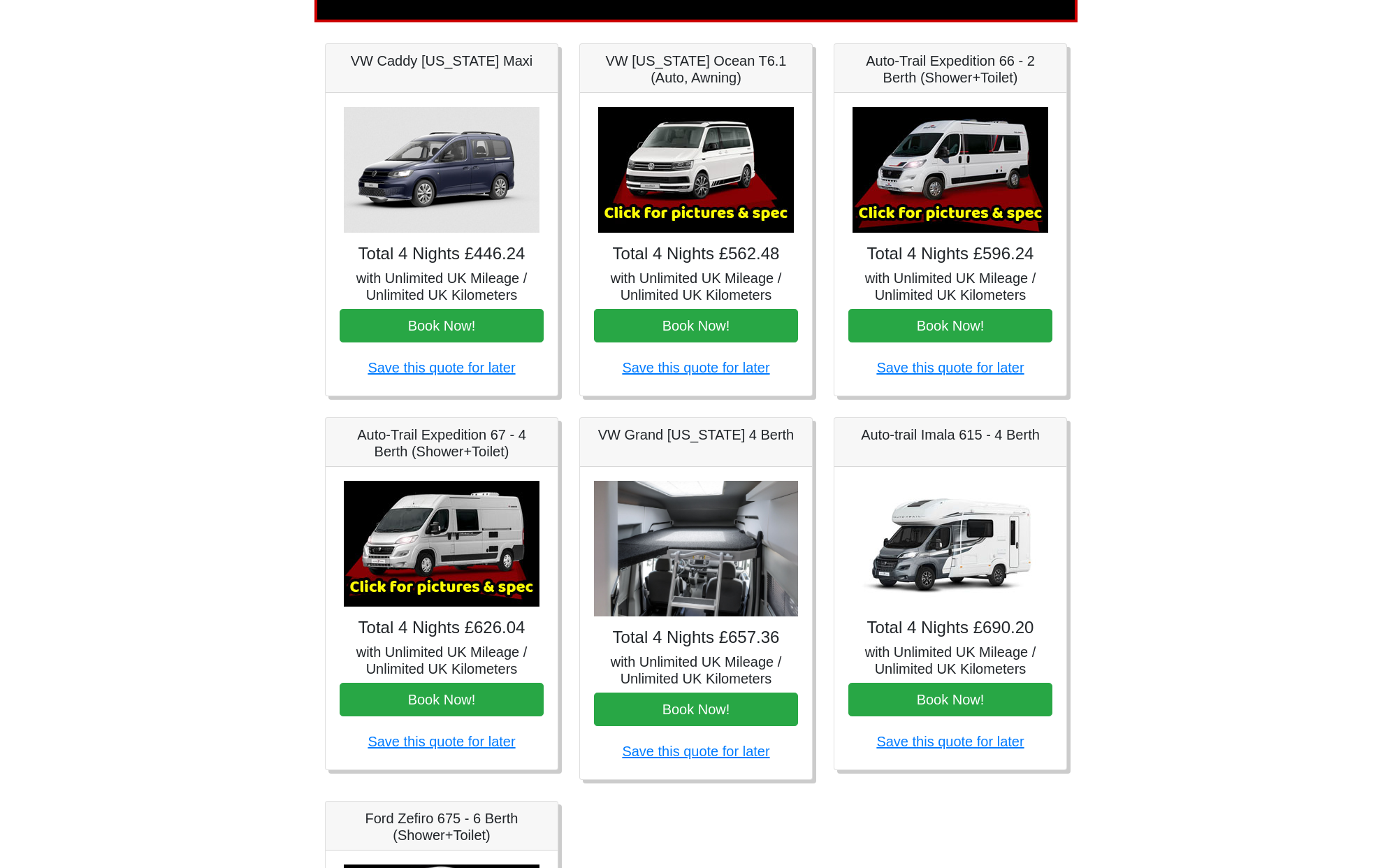
scroll to position [0, 0]
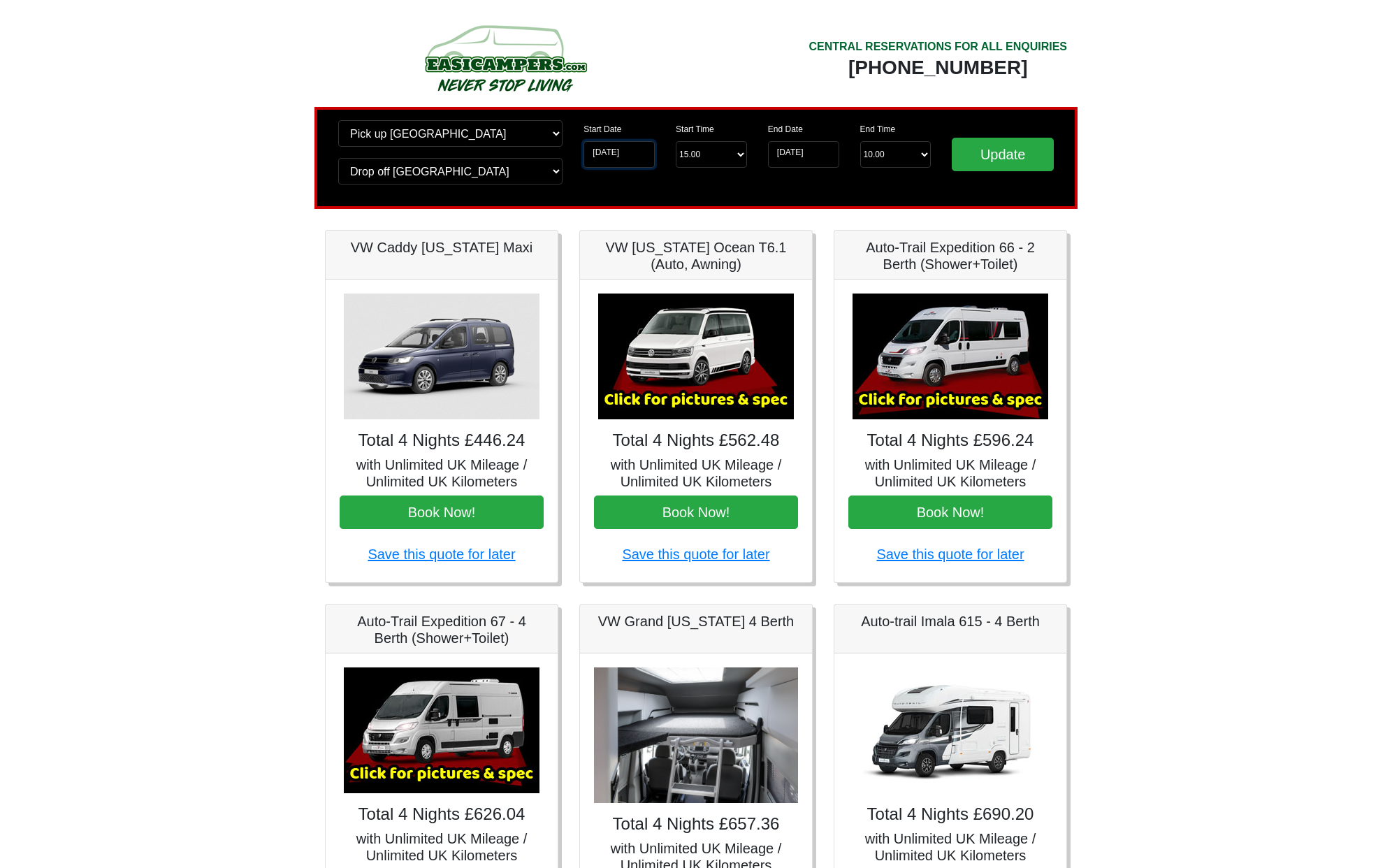
click at [634, 151] on input "26-09-2025" at bounding box center [619, 155] width 71 height 27
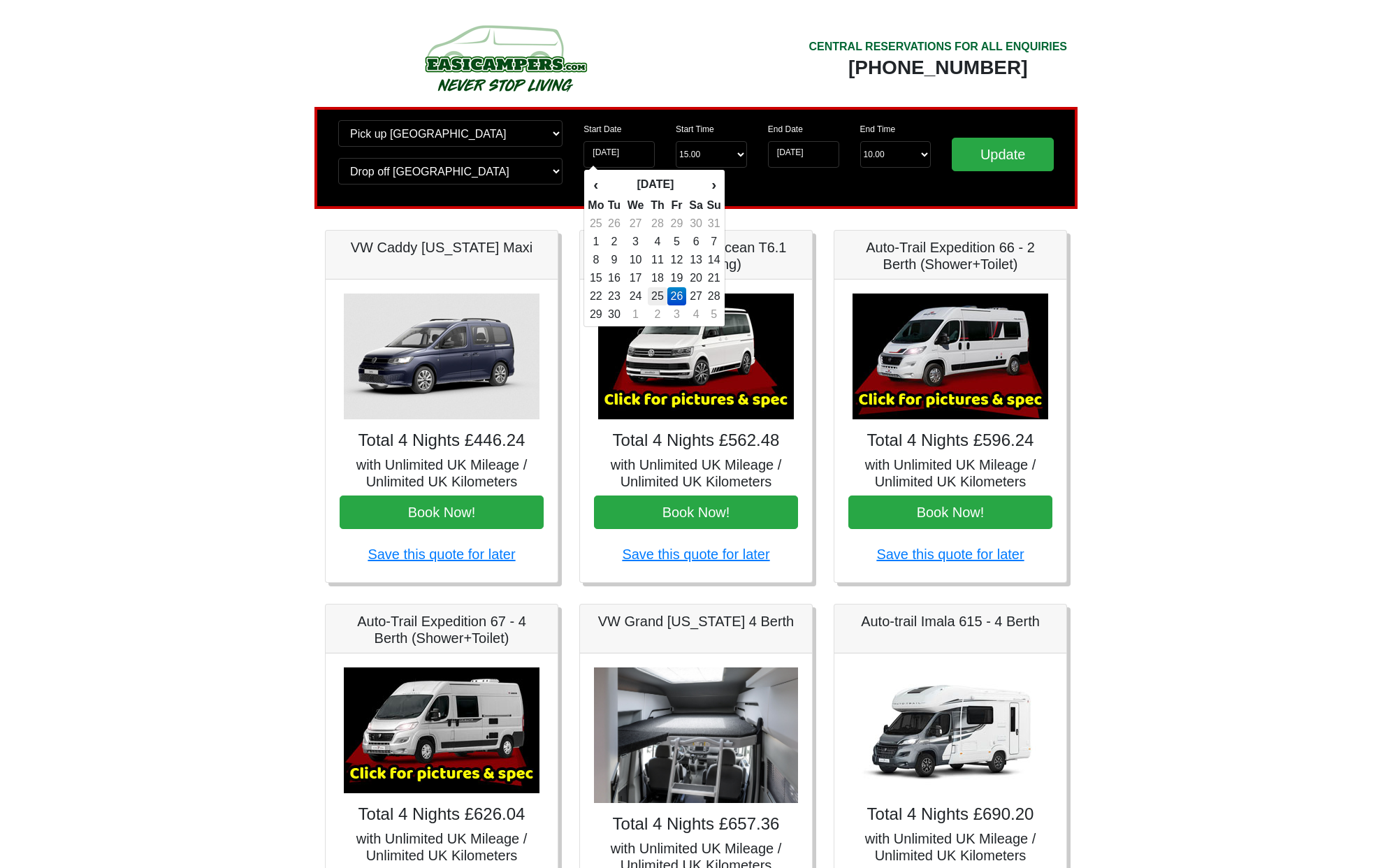
click at [662, 295] on td "25" at bounding box center [658, 296] width 20 height 18
type input "[DATE]"
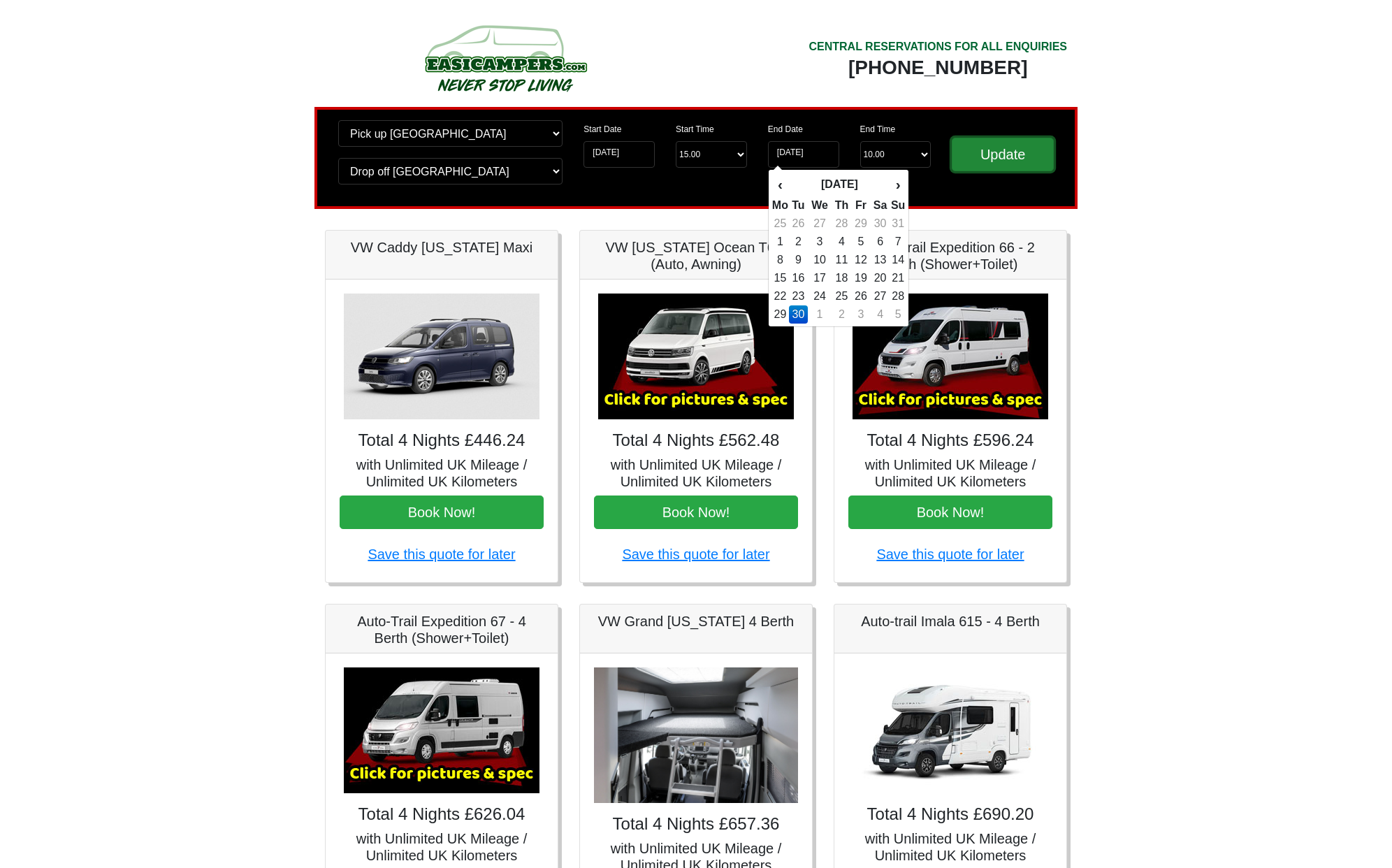
click at [1007, 161] on input "Update" at bounding box center [1003, 154] width 102 height 34
